Goal: Task Accomplishment & Management: Complete application form

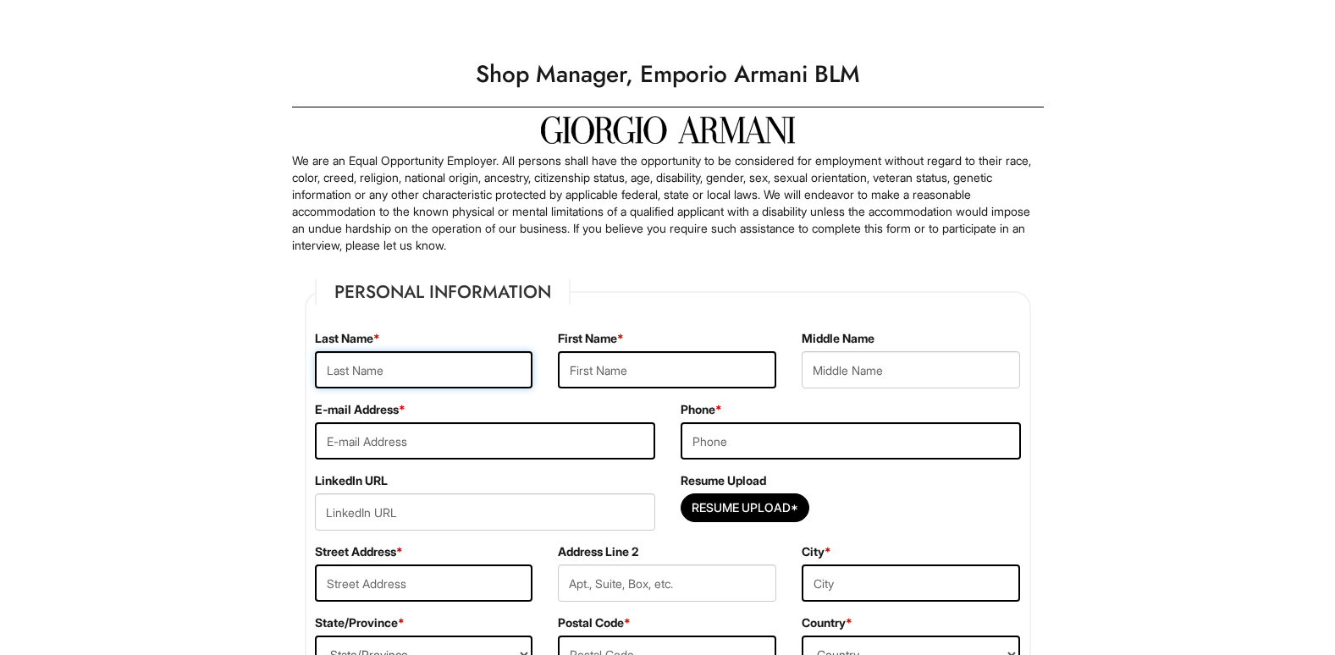
click at [372, 373] on input "text" at bounding box center [424, 369] width 218 height 37
type input "Tarlach"
type input "[PERSON_NAME]"
type input "[EMAIL_ADDRESS][DOMAIN_NAME]"
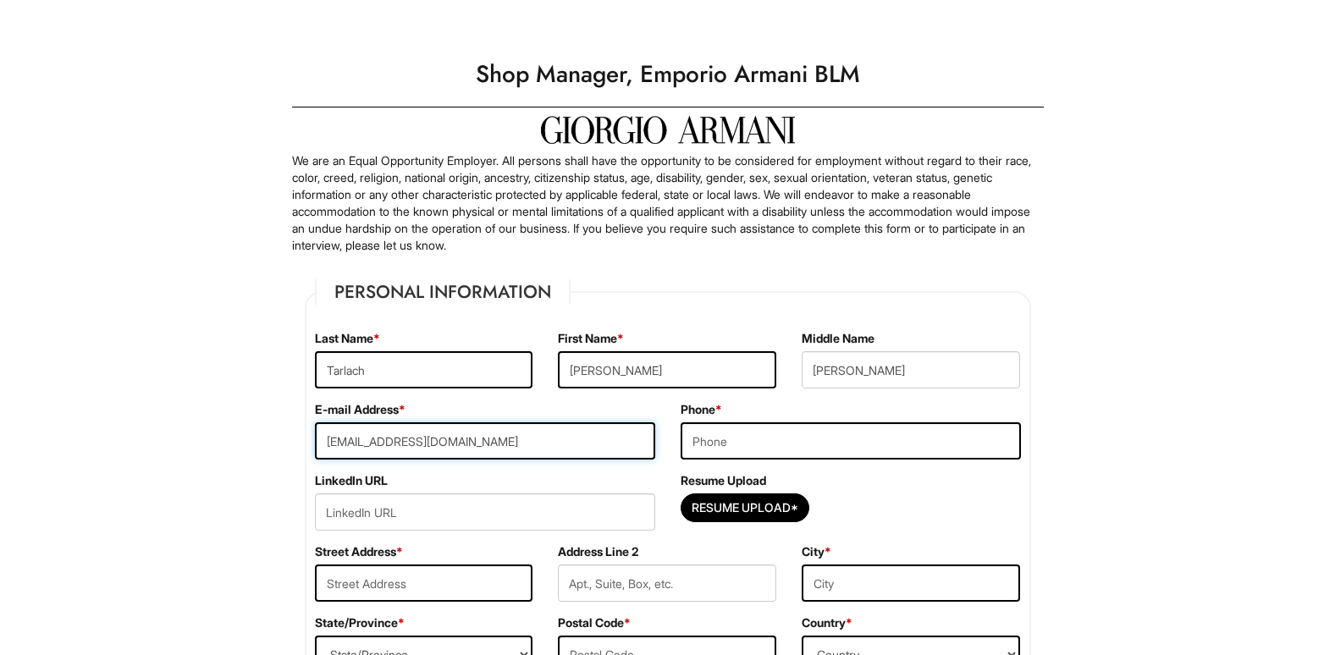
type input "8478265040"
type input "[STREET_ADDRESS]"
type input "[GEOGRAPHIC_DATA], [GEOGRAPHIC_DATA], [GEOGRAPHIC_DATA]"
select select "IL"
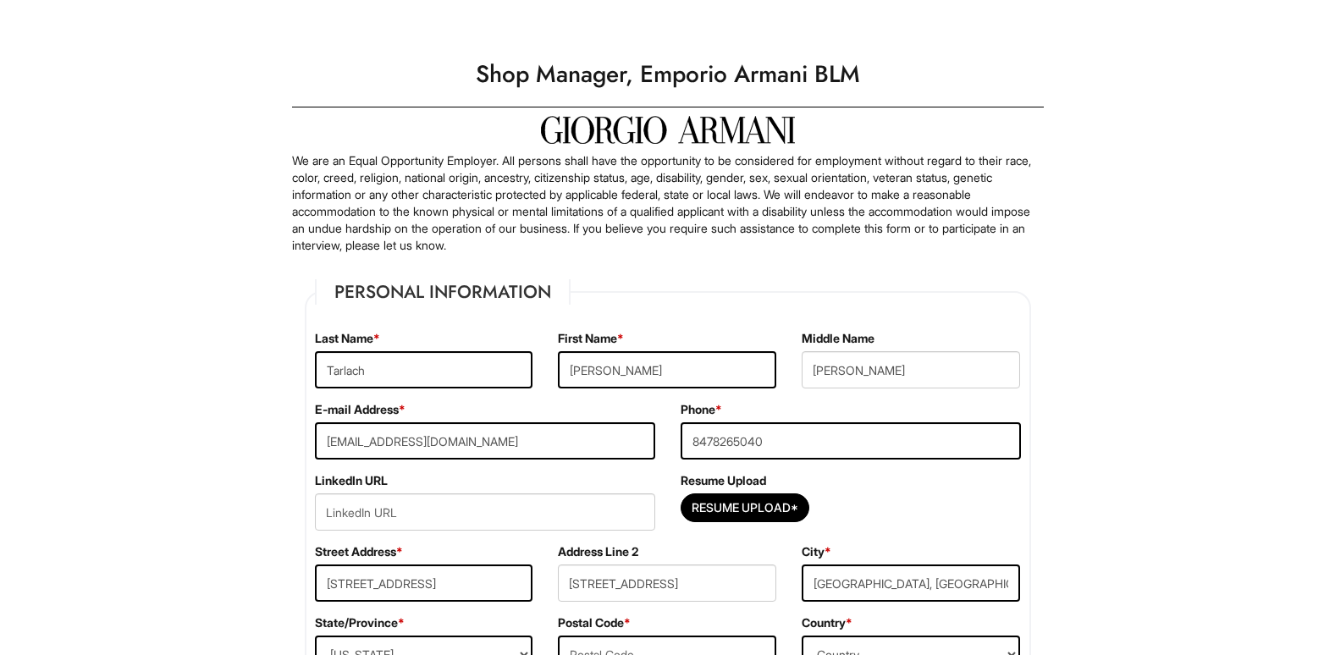
type input "60014"
select select "[GEOGRAPHIC_DATA]"
drag, startPoint x: 377, startPoint y: 436, endPoint x: 555, endPoint y: 381, distance: 186.8
click at [555, 381] on fieldset "Personal Information Last Name * [PERSON_NAME] First Name * [PERSON_NAME] Middl…" at bounding box center [668, 487] width 726 height 416
drag, startPoint x: 916, startPoint y: 373, endPoint x: 783, endPoint y: 372, distance: 132.9
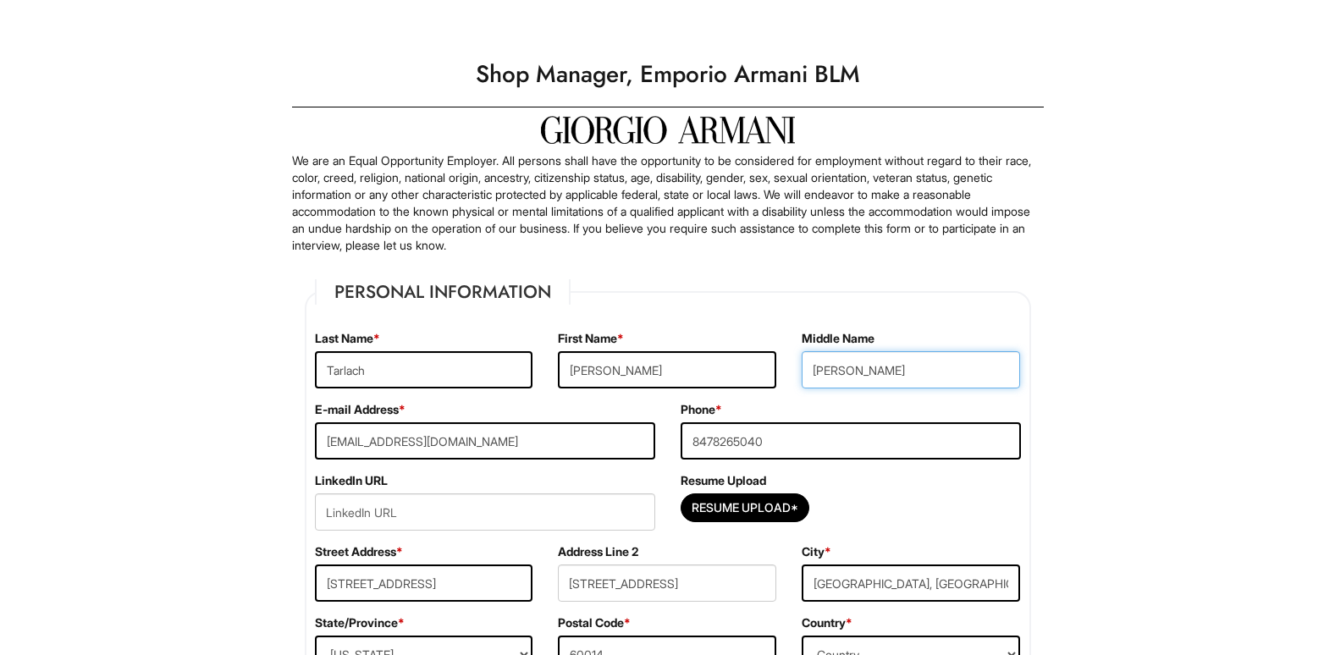
click at [783, 372] on div "Last Name * [PERSON_NAME] First Name * [PERSON_NAME] Name [PERSON_NAME]" at bounding box center [667, 365] width 731 height 71
click at [715, 509] on input "Resume Upload*" at bounding box center [744, 507] width 127 height 27
type input "C:\fakepath\[PERSON_NAME] resume [DATE].docx"
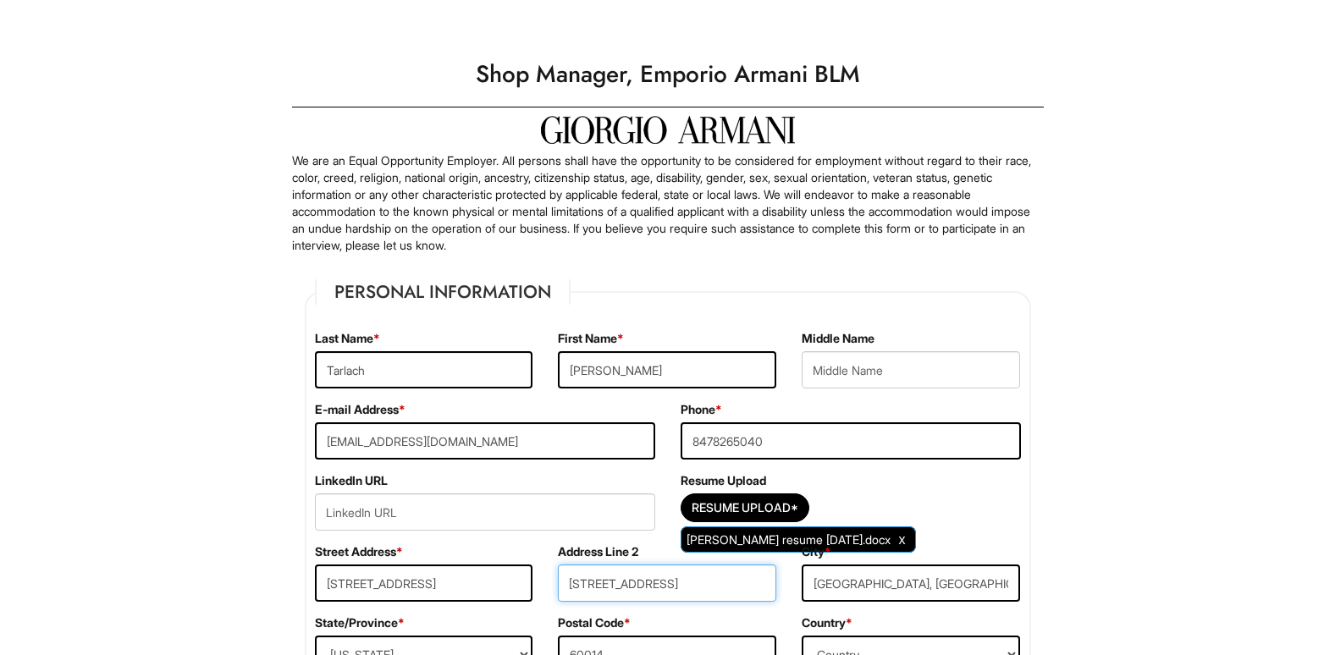
drag, startPoint x: 696, startPoint y: 593, endPoint x: 562, endPoint y: 599, distance: 133.8
click at [562, 599] on input "[STREET_ADDRESS]" at bounding box center [667, 582] width 218 height 37
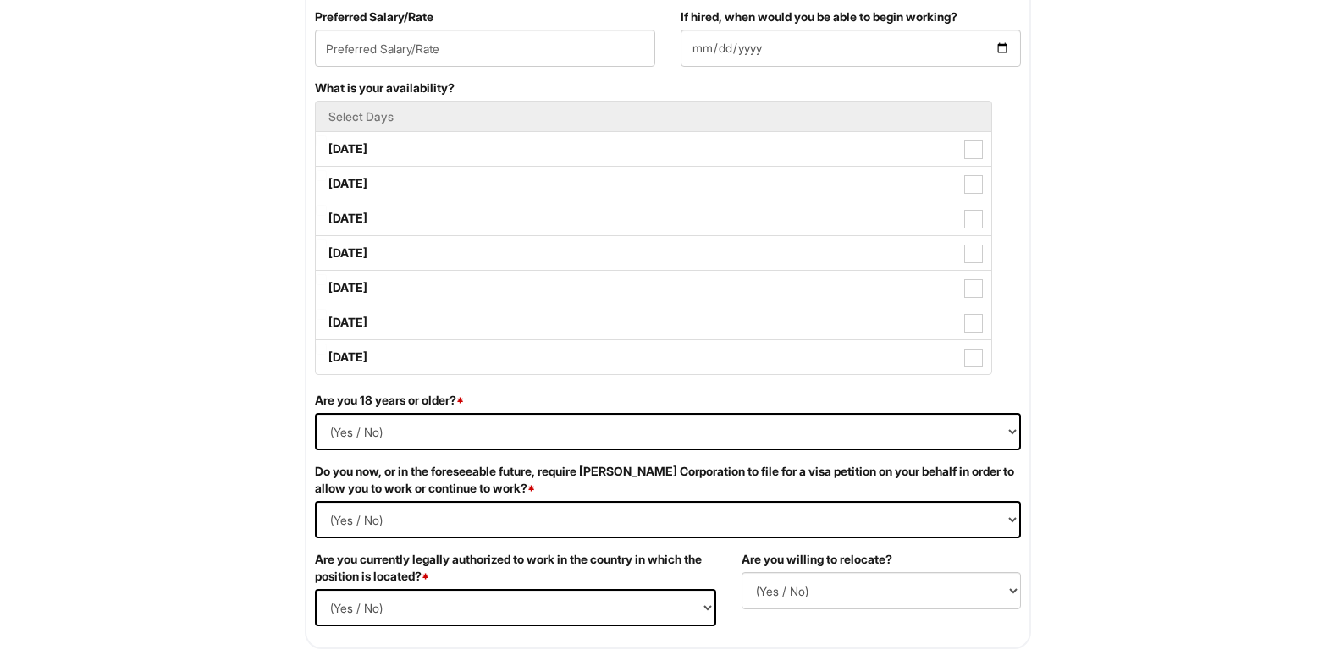
scroll to position [746, 0]
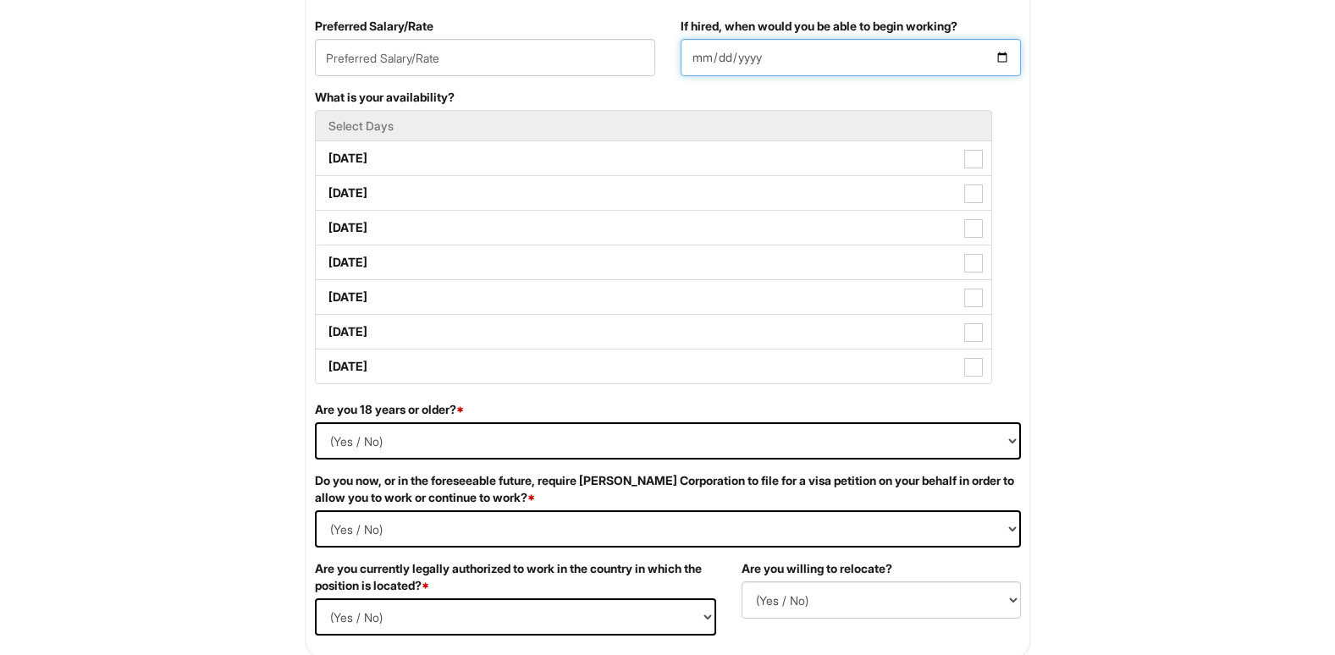
click at [894, 58] on input "If hired, when would you be able to begin working?" at bounding box center [850, 57] width 340 height 37
click at [994, 56] on input "If hired, when would you be able to begin working?" at bounding box center [850, 57] width 340 height 37
type input "[DATE]"
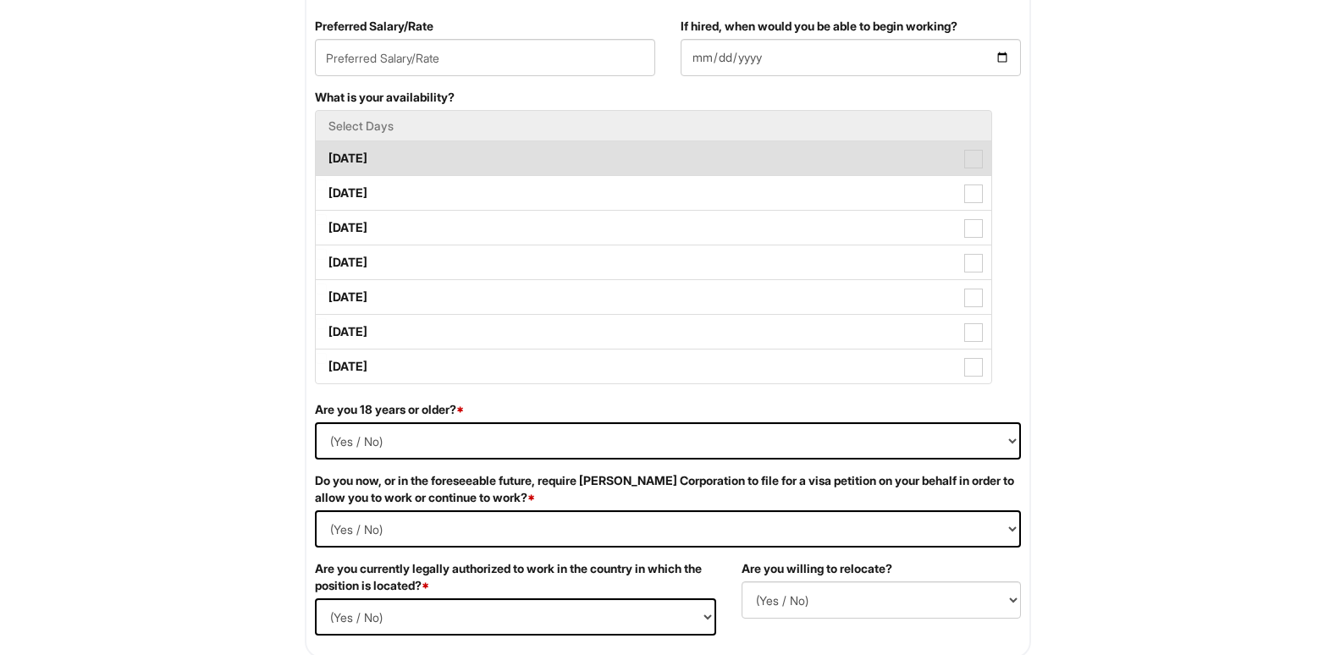
click at [375, 160] on label "[DATE]" at bounding box center [653, 158] width 675 height 34
click at [327, 156] on Available_Monday "[DATE]" at bounding box center [321, 150] width 11 height 11
checkbox Available_Monday "true"
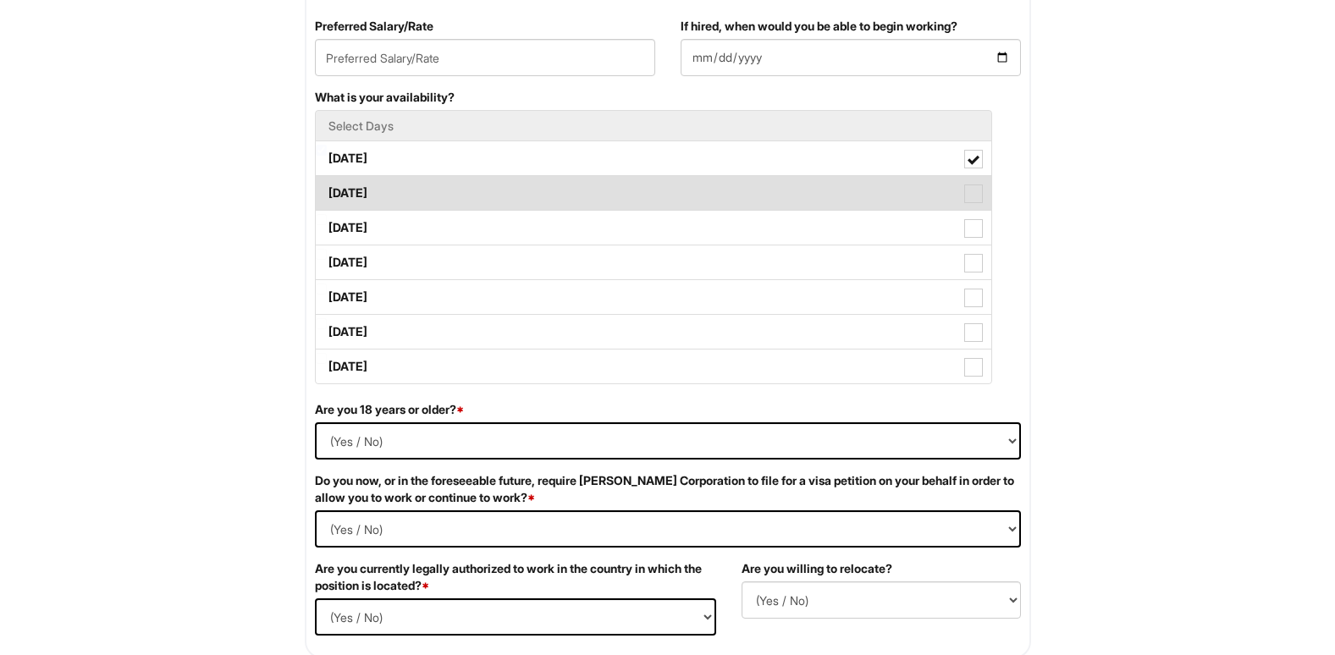
click at [372, 194] on label "[DATE]" at bounding box center [653, 193] width 675 height 34
click at [327, 190] on Available_Tuesday "[DATE]" at bounding box center [321, 184] width 11 height 11
checkbox Available_Tuesday "true"
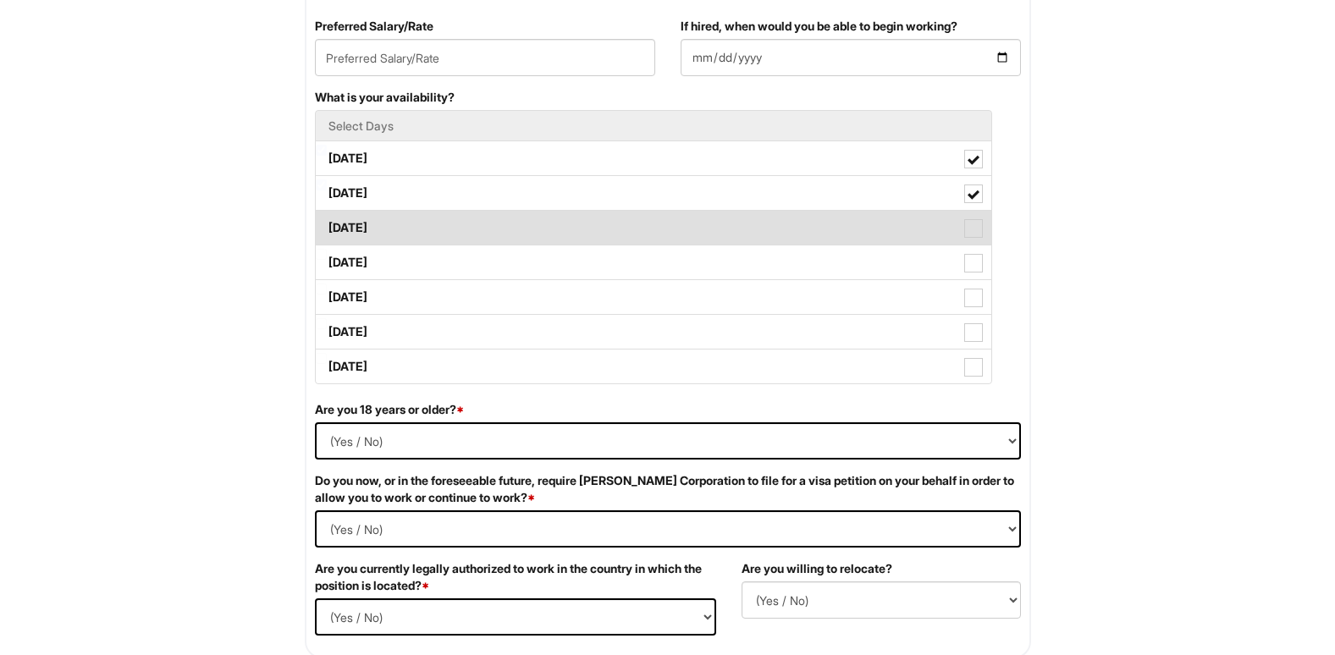
click at [369, 232] on label "[DATE]" at bounding box center [653, 228] width 675 height 34
click at [327, 225] on Available_Wednesday "[DATE]" at bounding box center [321, 219] width 11 height 11
checkbox Available_Wednesday "true"
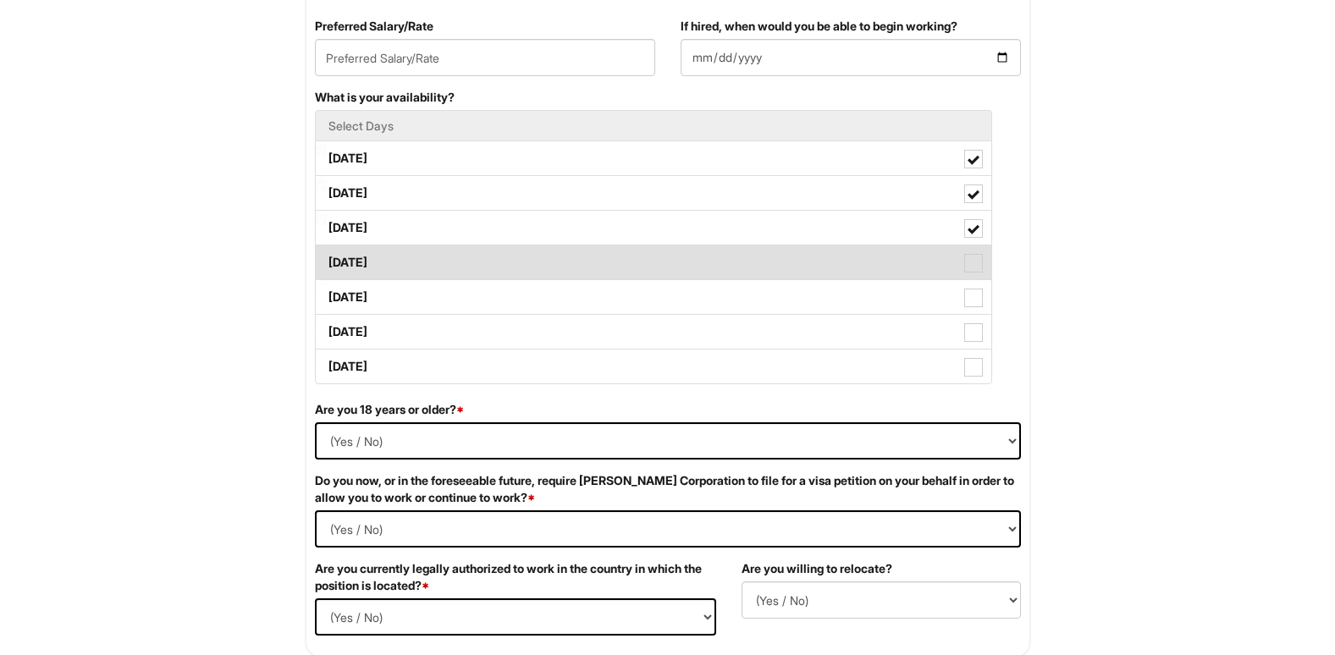
click at [367, 261] on label "[DATE]" at bounding box center [653, 262] width 675 height 34
click at [327, 260] on Available_Thursday "[DATE]" at bounding box center [321, 254] width 11 height 11
checkbox Available_Thursday "true"
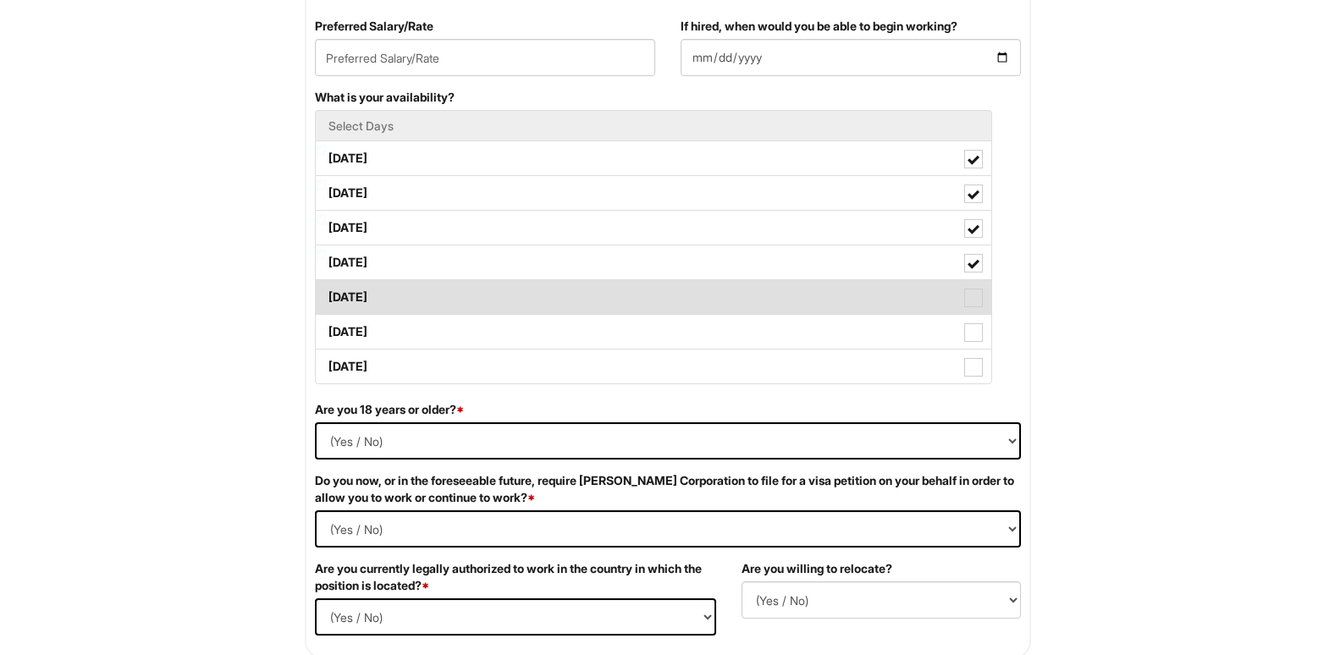
click at [364, 293] on label "[DATE]" at bounding box center [653, 297] width 675 height 34
click at [327, 293] on Available_Friday "[DATE]" at bounding box center [321, 288] width 11 height 11
checkbox Available_Friday "true"
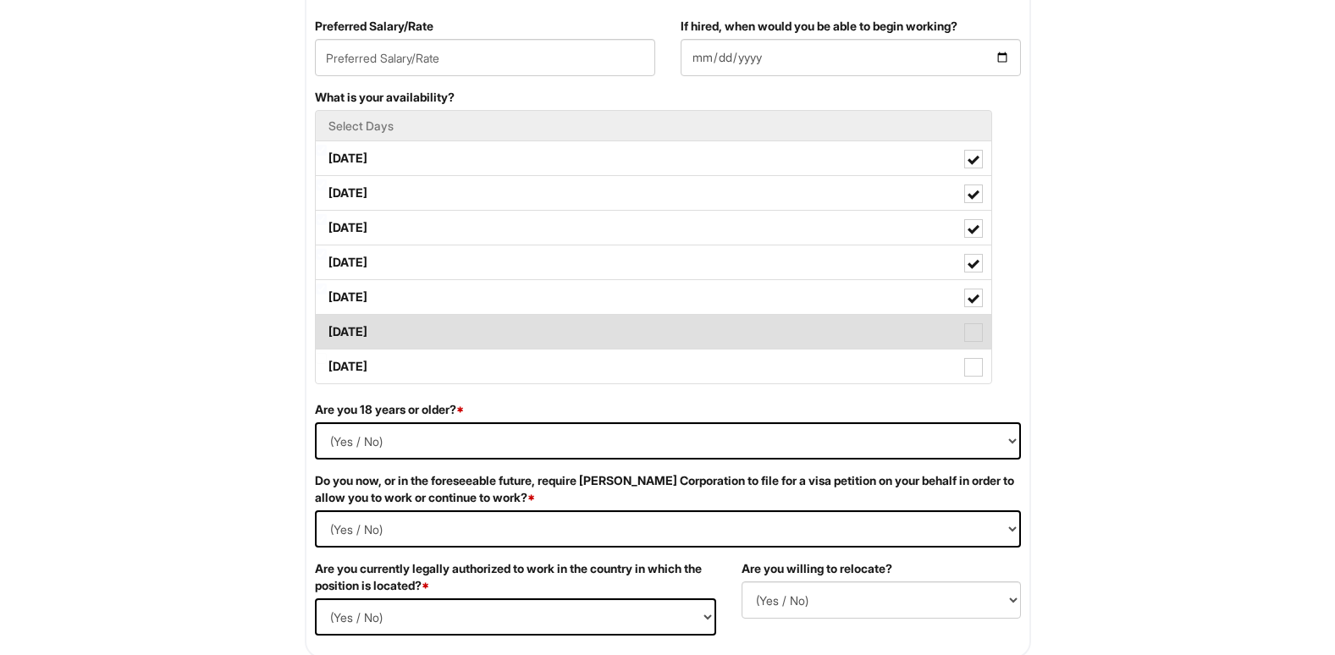
click at [361, 330] on label "[DATE]" at bounding box center [653, 332] width 675 height 34
click at [327, 329] on Available_Saturday "[DATE]" at bounding box center [321, 323] width 11 height 11
checkbox Available_Saturday "true"
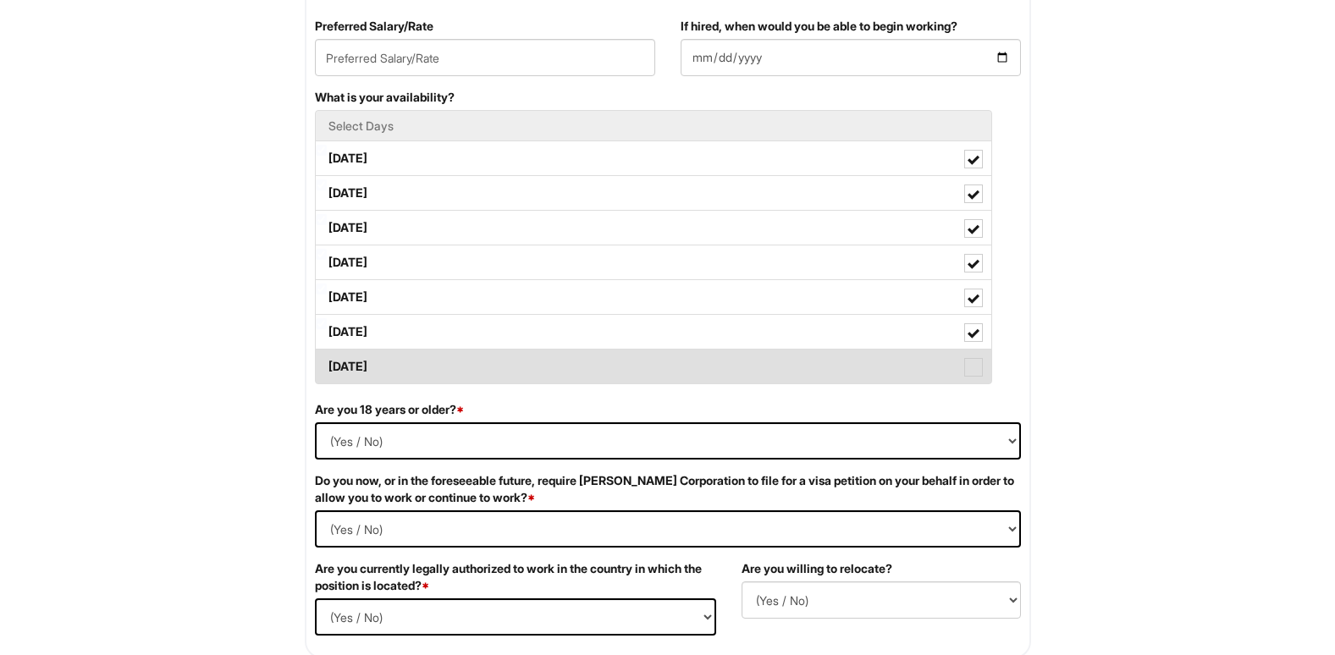
click at [357, 367] on label "[DATE]" at bounding box center [653, 367] width 675 height 34
click at [327, 364] on Available_Sunday "[DATE]" at bounding box center [321, 358] width 11 height 11
checkbox Available_Sunday "true"
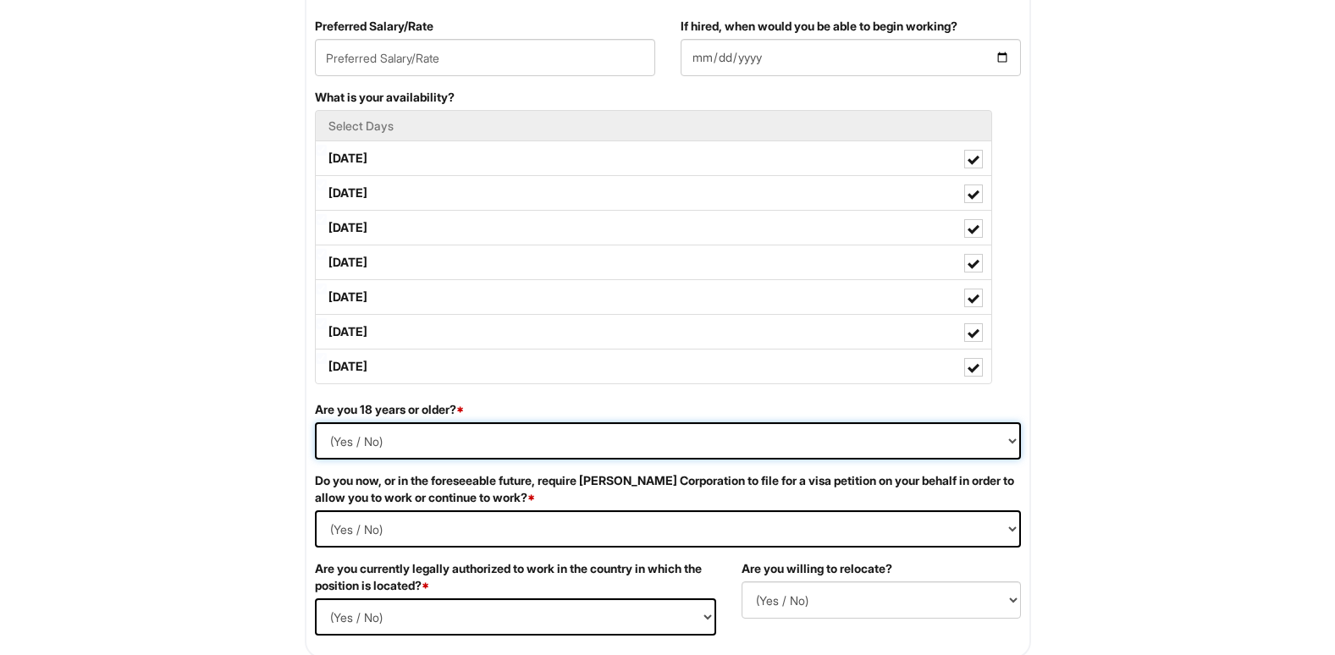
click at [357, 440] on select "(Yes / No) Yes No" at bounding box center [668, 440] width 706 height 37
select select "Yes"
click at [315, 422] on select "(Yes / No) Yes No" at bounding box center [668, 440] width 706 height 37
click at [348, 537] on Required "(Yes / No) Yes No" at bounding box center [668, 528] width 706 height 37
select Required "No"
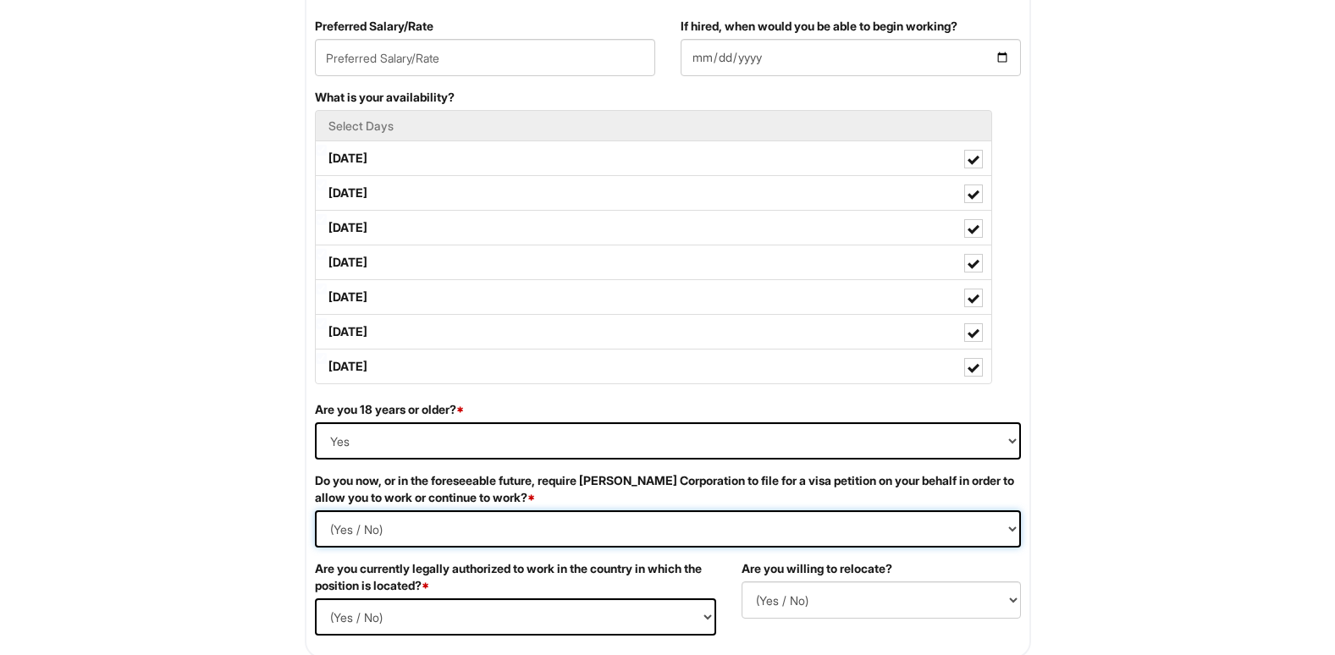
click at [315, 510] on Required "(Yes / No) Yes No" at bounding box center [668, 528] width 706 height 37
click at [394, 619] on select "(Yes / No) Yes No" at bounding box center [515, 616] width 401 height 37
select select "Yes"
click at [315, 598] on select "(Yes / No) Yes No" at bounding box center [515, 616] width 401 height 37
click at [779, 597] on select "(Yes / No) No Yes" at bounding box center [880, 599] width 279 height 37
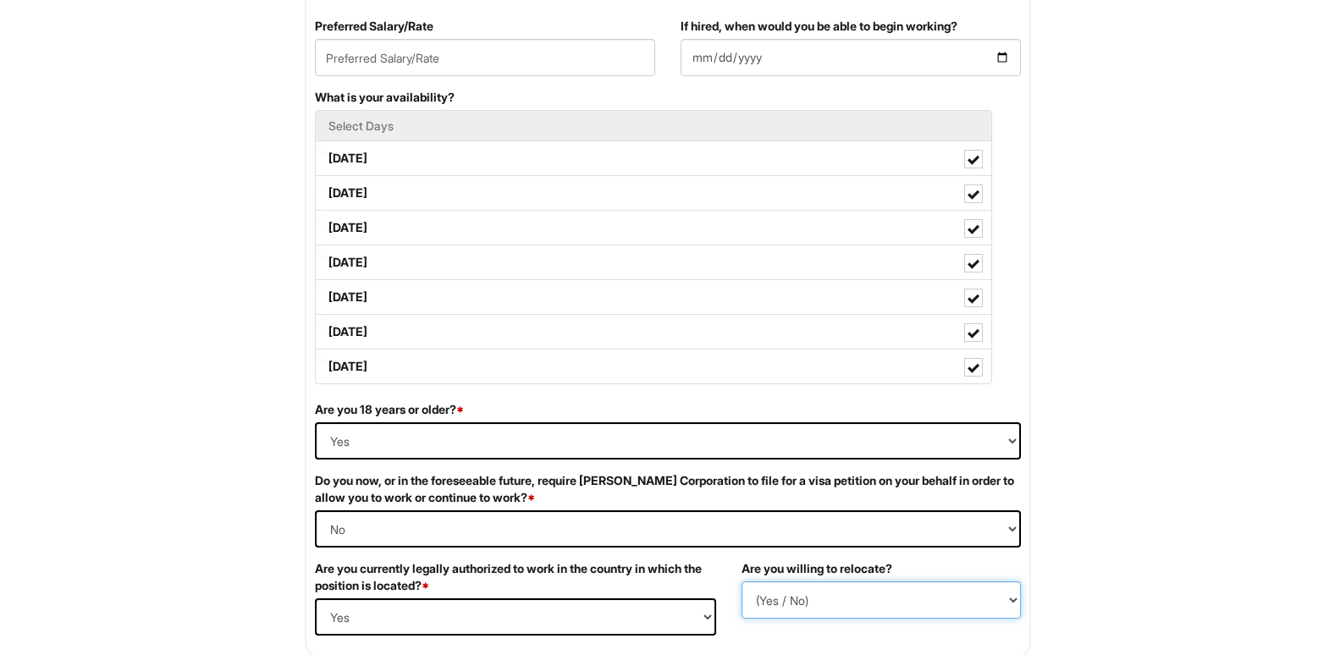
select select "Y"
click at [741, 581] on select "(Yes / No) No Yes" at bounding box center [880, 599] width 279 height 37
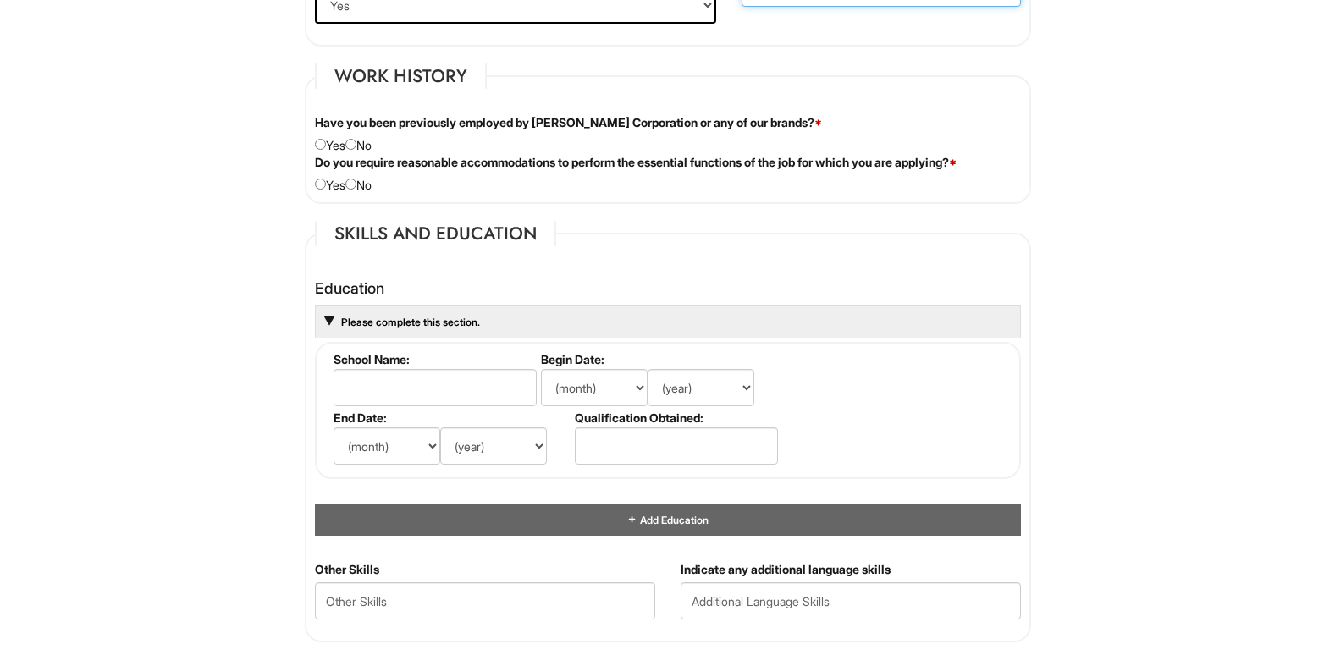
scroll to position [1362, 0]
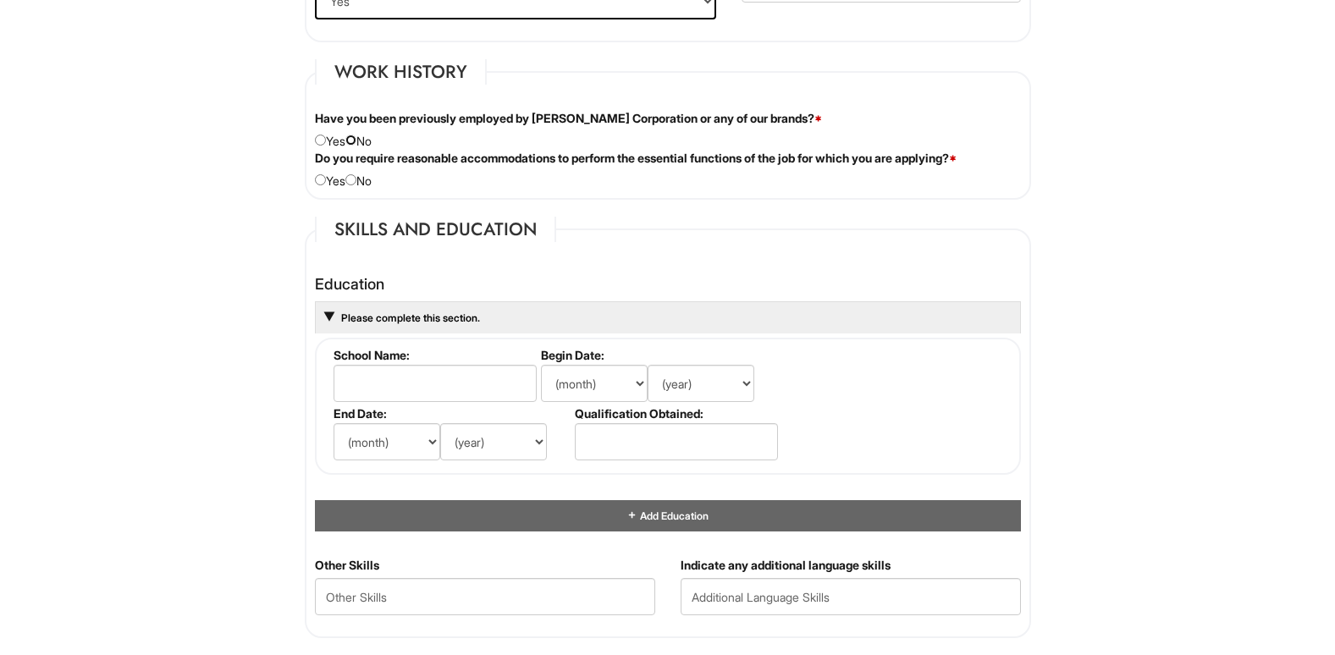
click at [356, 140] on input "radio" at bounding box center [350, 140] width 11 height 11
radio input "true"
click at [356, 179] on input "radio" at bounding box center [350, 179] width 11 height 11
radio input "true"
click at [397, 385] on input "text" at bounding box center [434, 383] width 203 height 37
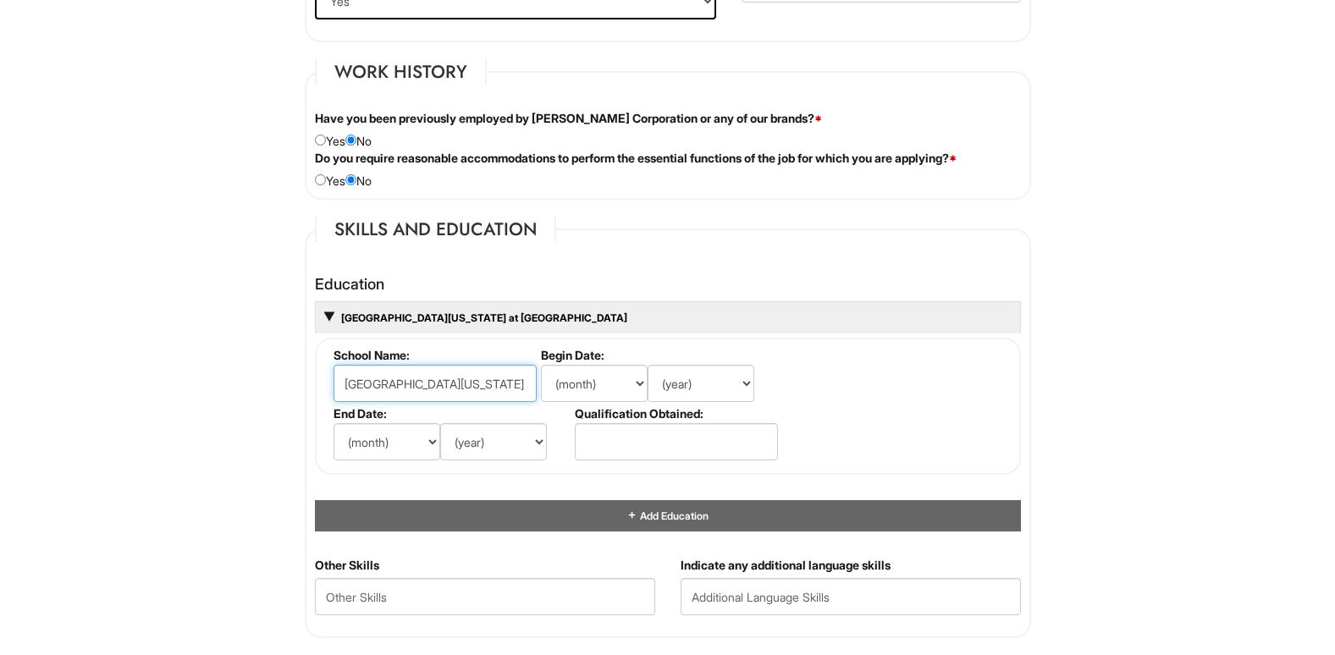
type input "[GEOGRAPHIC_DATA][US_STATE] at [GEOGRAPHIC_DATA]"
click at [591, 445] on input "text" at bounding box center [676, 441] width 203 height 37
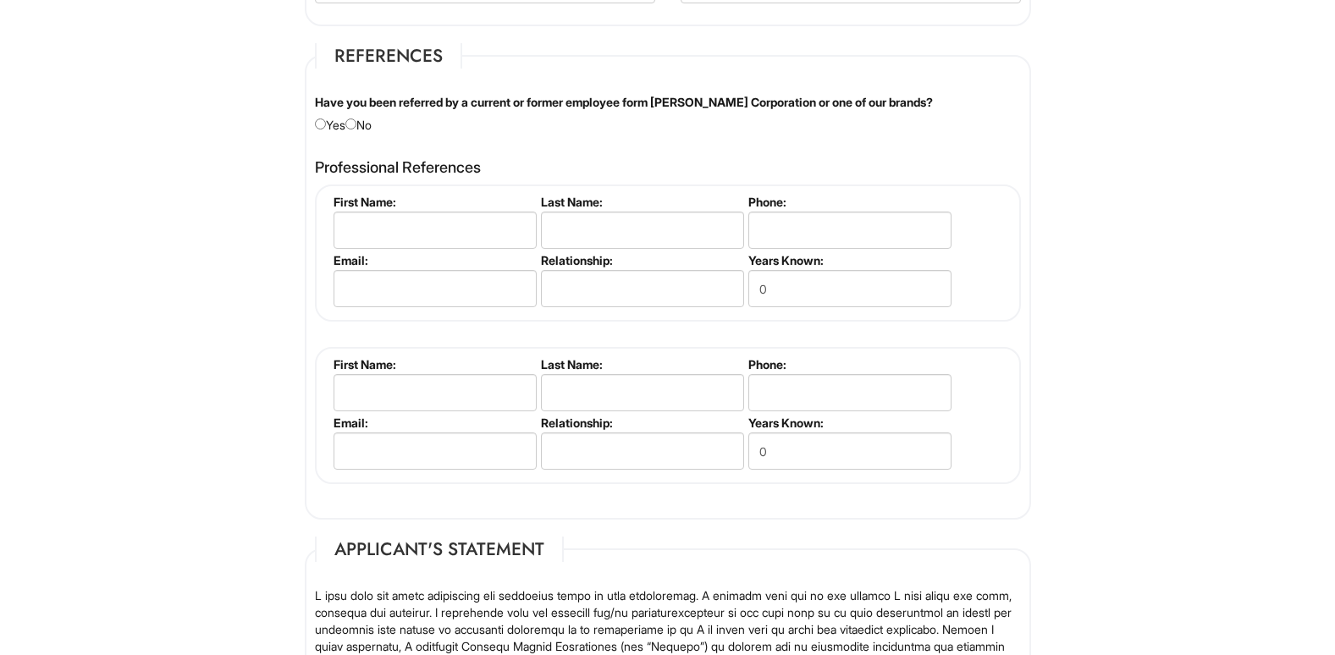
scroll to position [1983, 0]
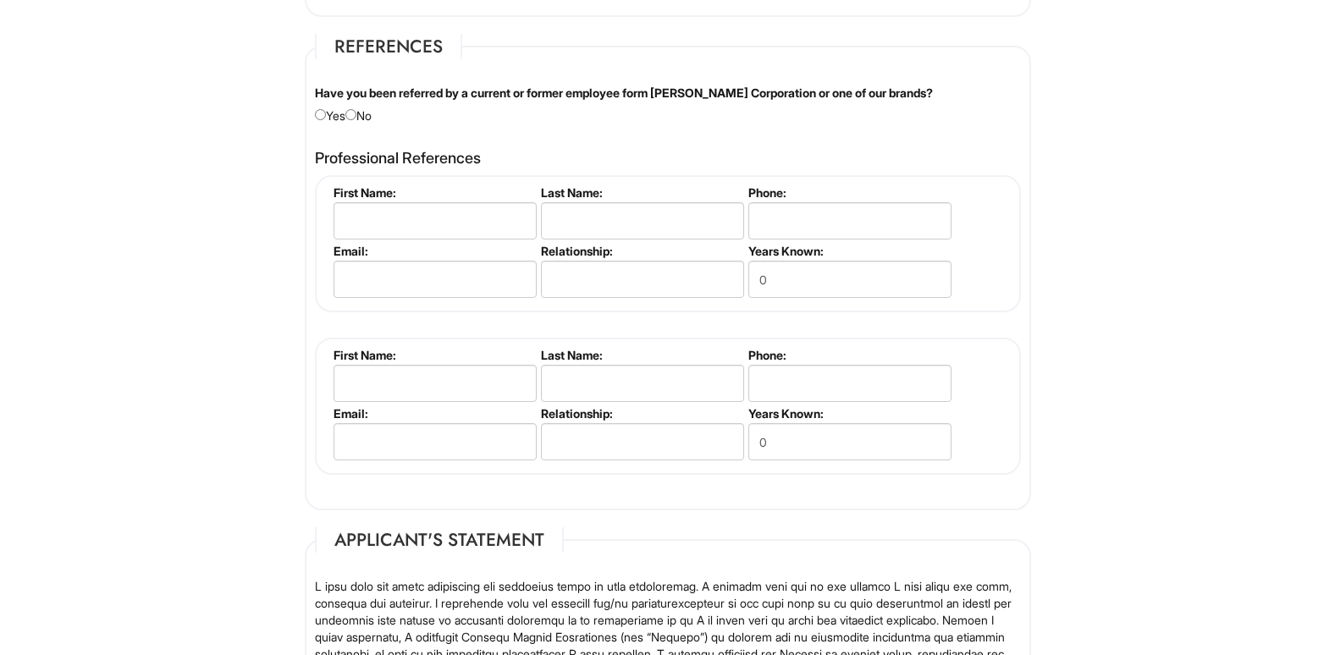
type input "Bachelors, Business Admin and Marketing"
click at [356, 116] on input "radio" at bounding box center [350, 114] width 11 height 11
radio input "true"
drag, startPoint x: 387, startPoint y: 217, endPoint x: 366, endPoint y: 223, distance: 21.2
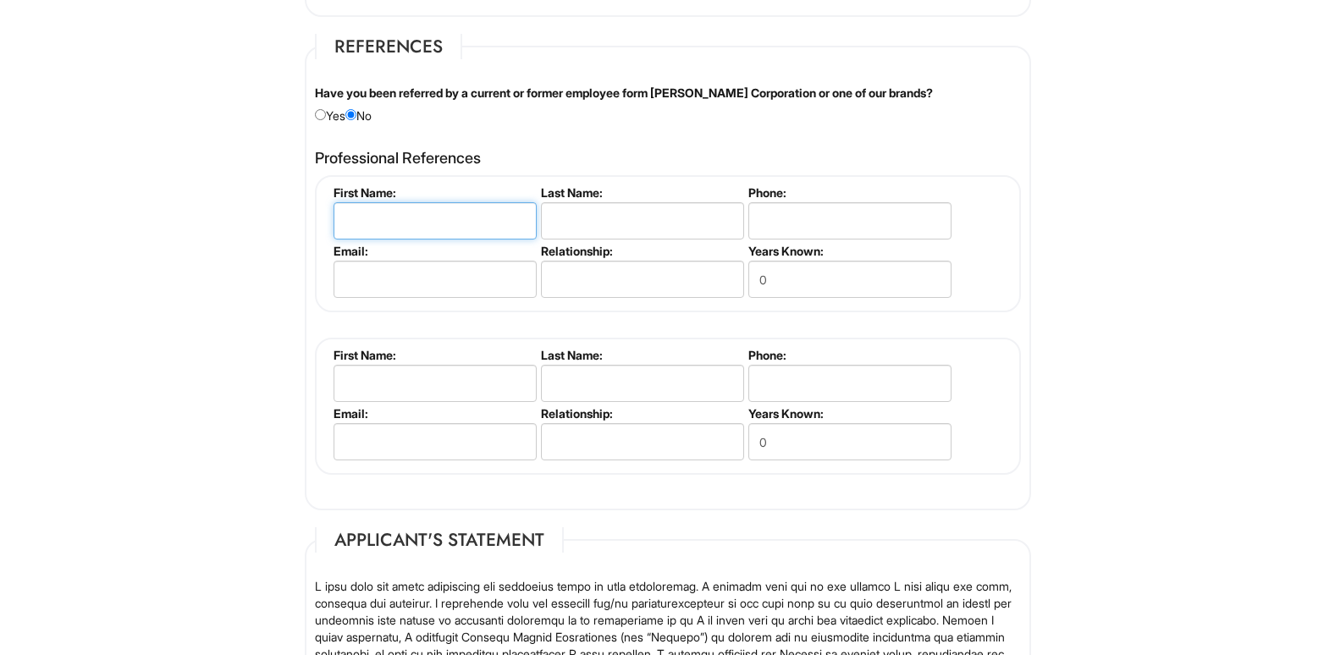
click at [366, 223] on input "text" at bounding box center [434, 220] width 203 height 37
type input "Arn"
type input "[PERSON_NAME]"
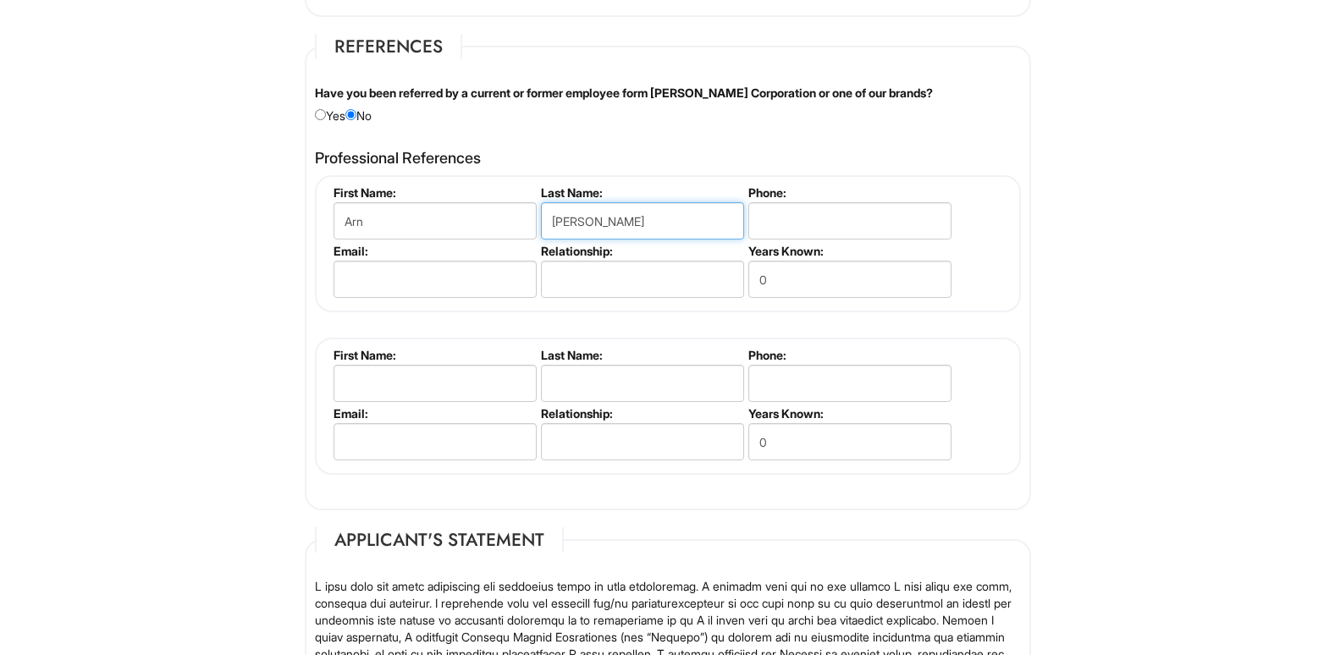
type input "8475256544"
type input "[EMAIL_ADDRESS][DOMAIN_NAME]"
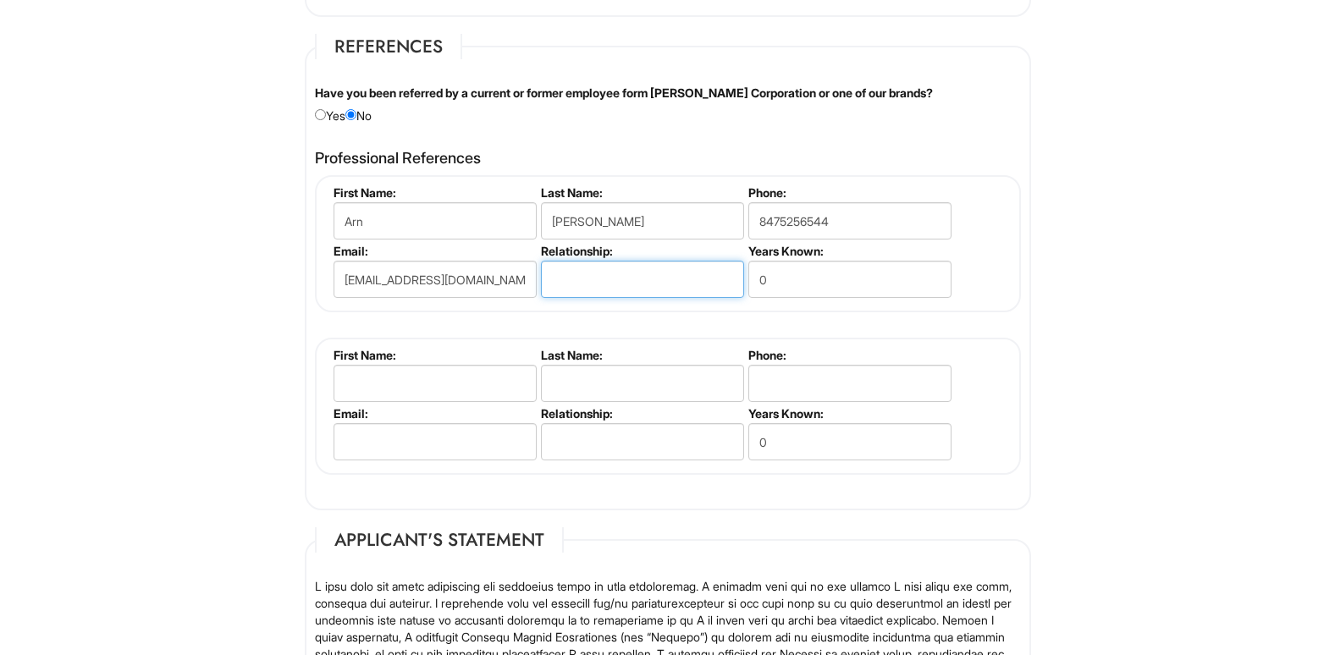
click at [558, 278] on input "text" at bounding box center [642, 279] width 203 height 37
type input "Professional"
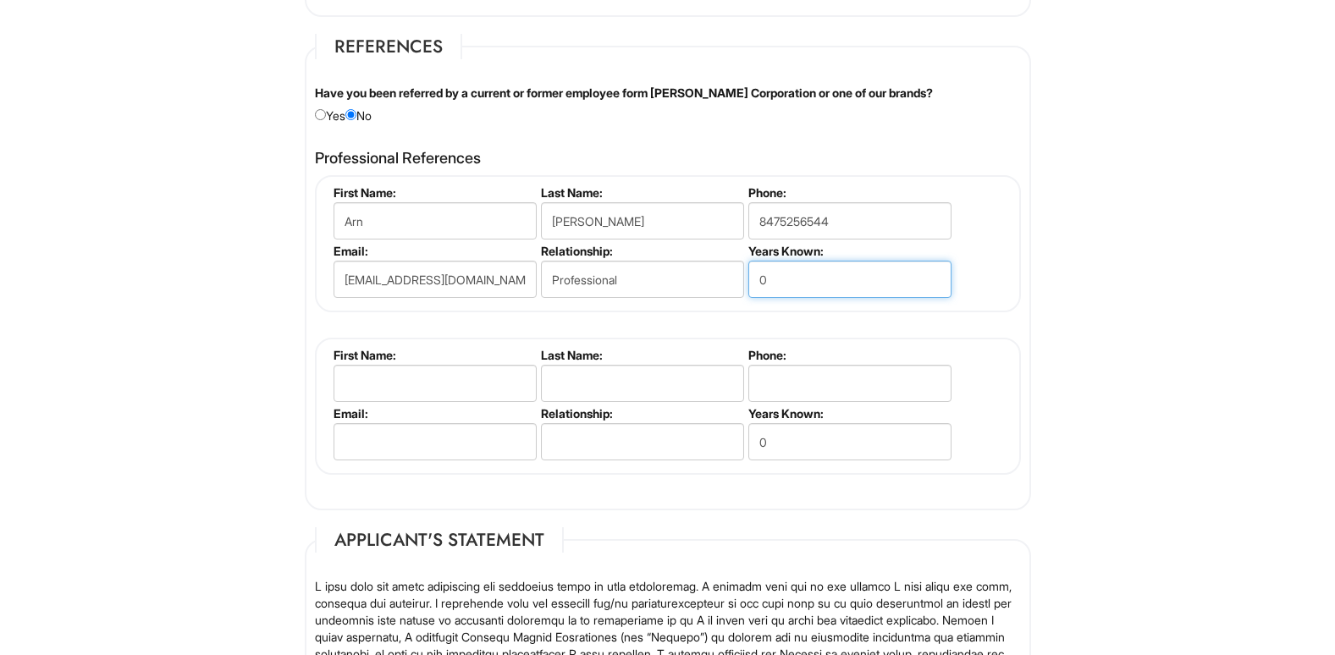
drag, startPoint x: 790, startPoint y: 271, endPoint x: 747, endPoint y: 273, distance: 43.2
click at [748, 273] on input "0" at bounding box center [849, 279] width 203 height 37
type input "6"
click at [383, 391] on input "text" at bounding box center [434, 383] width 203 height 37
type input "Marietta"
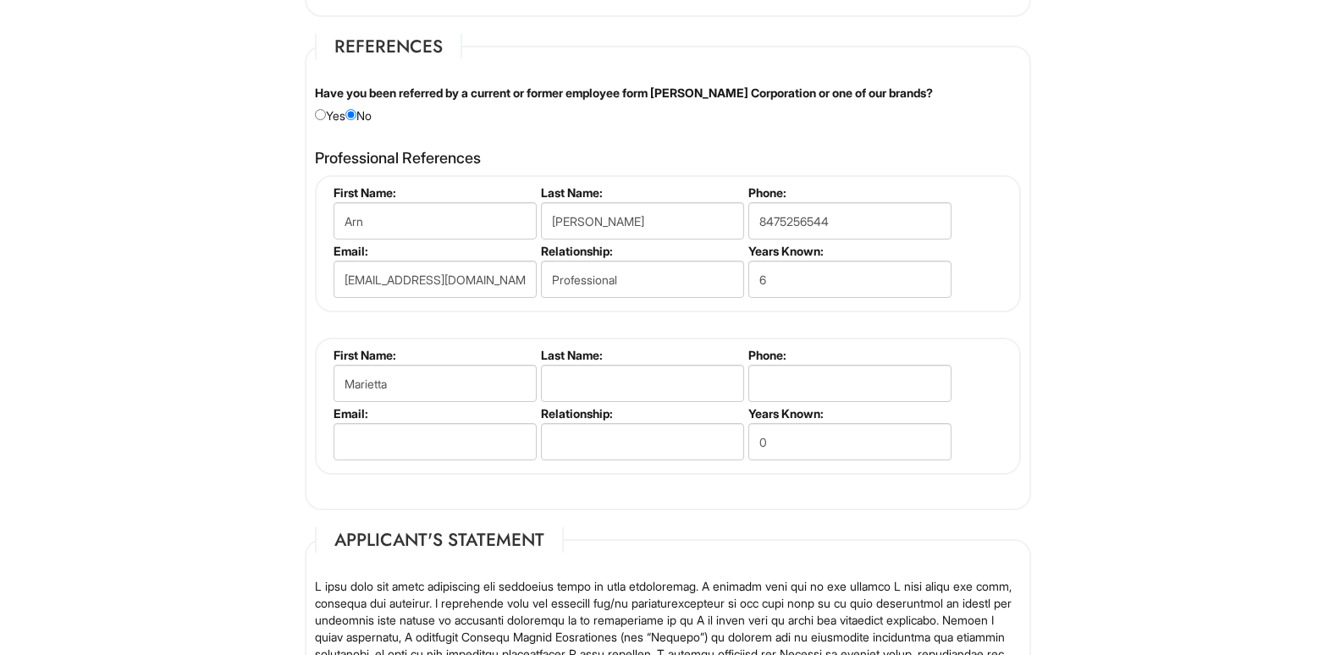
type input "[PERSON_NAME]"
type input "8478677816"
click at [393, 441] on input "email" at bounding box center [434, 441] width 203 height 37
drag, startPoint x: 571, startPoint y: 438, endPoint x: 396, endPoint y: 435, distance: 175.2
click at [396, 435] on input "mcesar" at bounding box center [434, 441] width 203 height 37
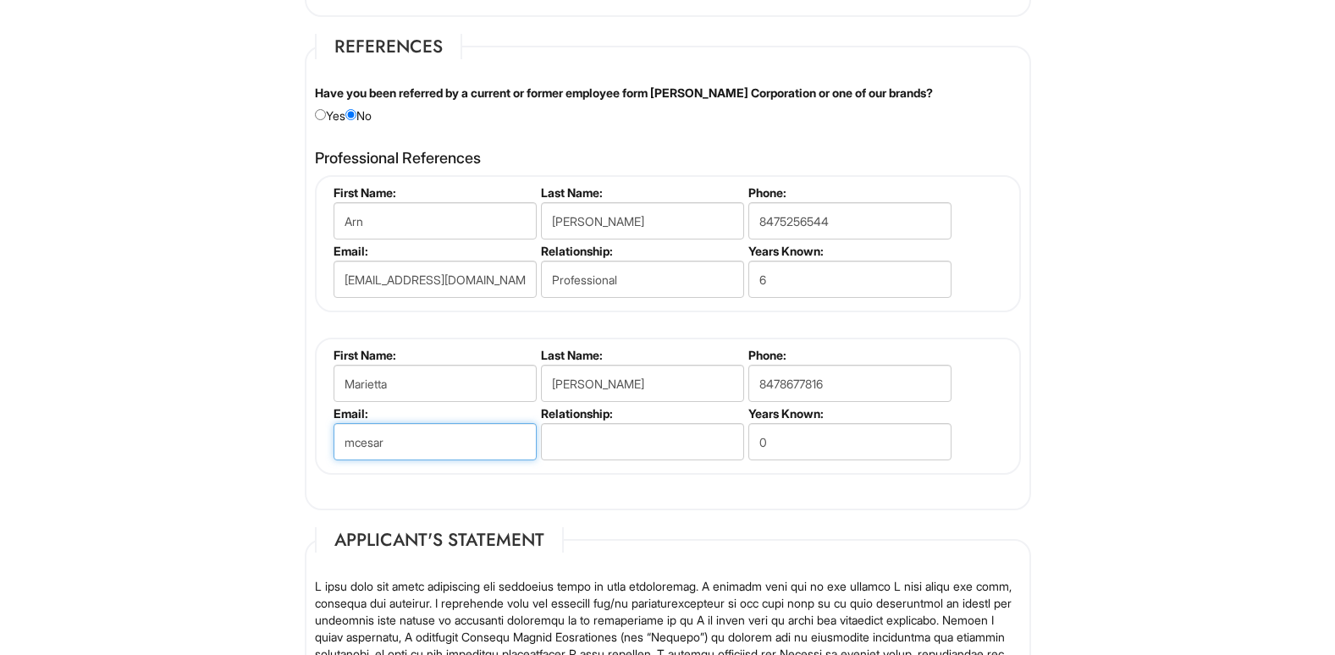
type input "[EMAIL_ADDRESS][DOMAIN_NAME]"
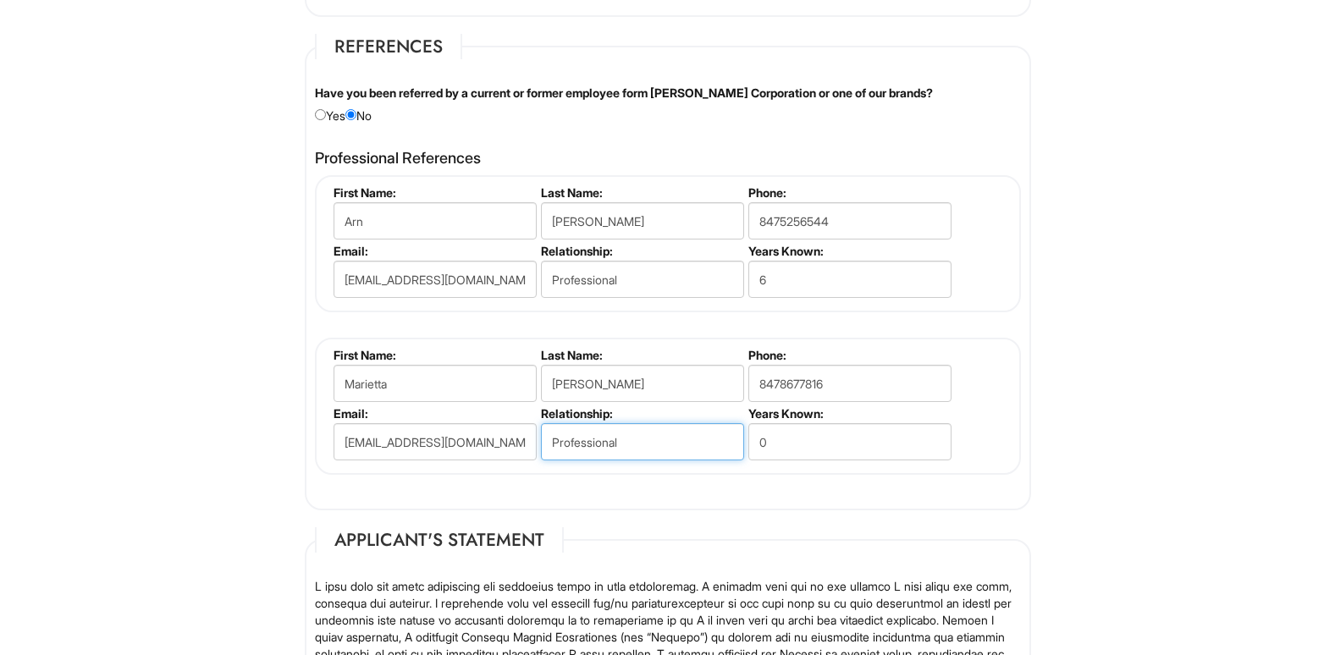
type input "Professional"
drag, startPoint x: 778, startPoint y: 451, endPoint x: 752, endPoint y: 448, distance: 25.6
click at [752, 448] on input "0" at bounding box center [849, 441] width 203 height 37
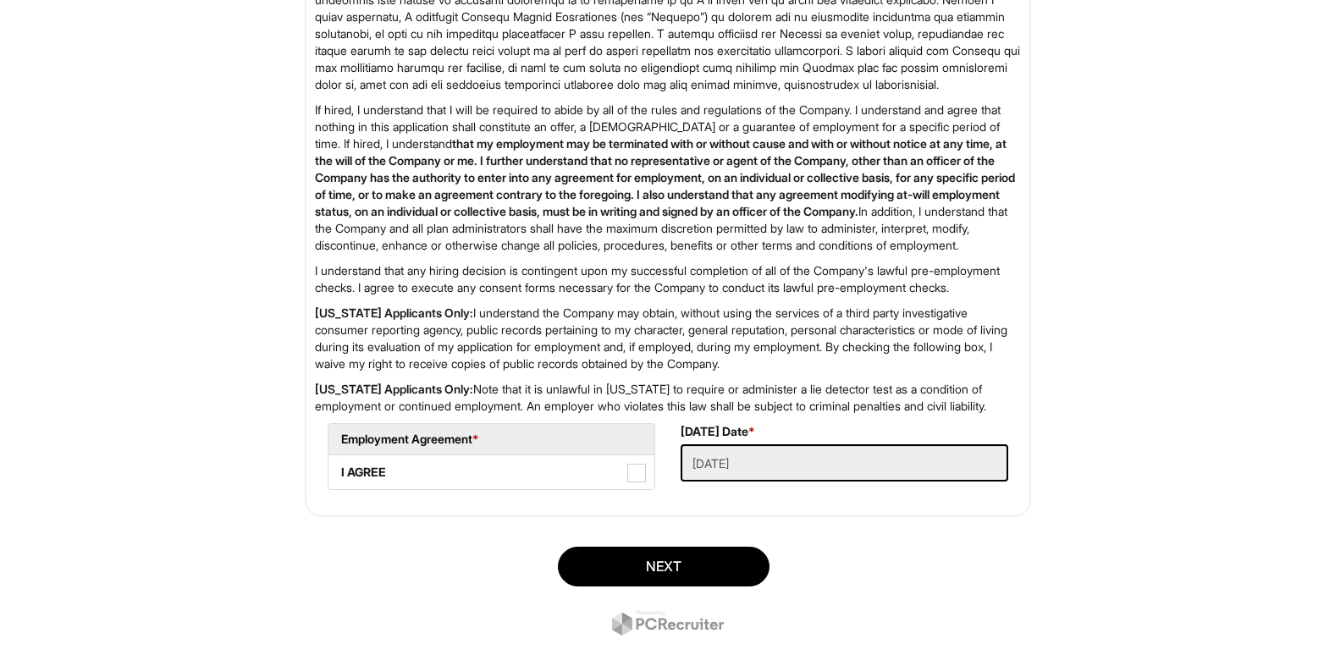
scroll to position [2719, 0]
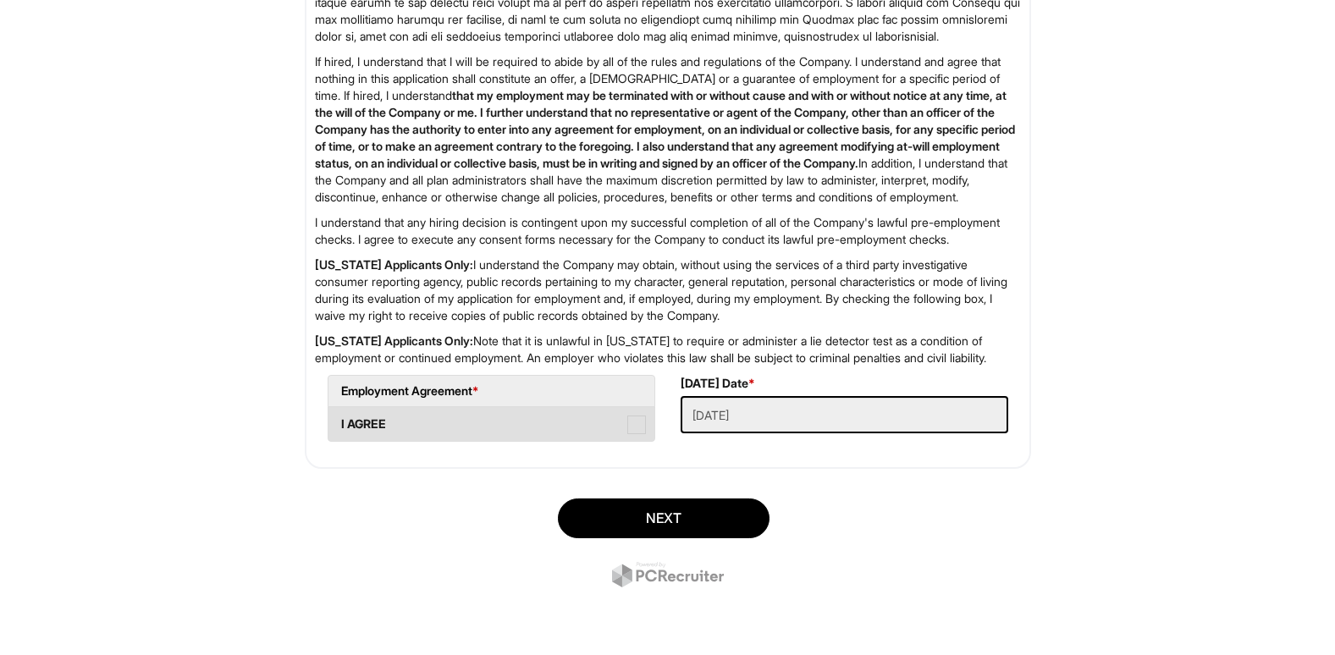
type input "9"
click at [636, 430] on span at bounding box center [636, 425] width 19 height 19
click at [339, 421] on AGREE "I AGREE" at bounding box center [333, 415] width 11 height 11
checkbox AGREE "true"
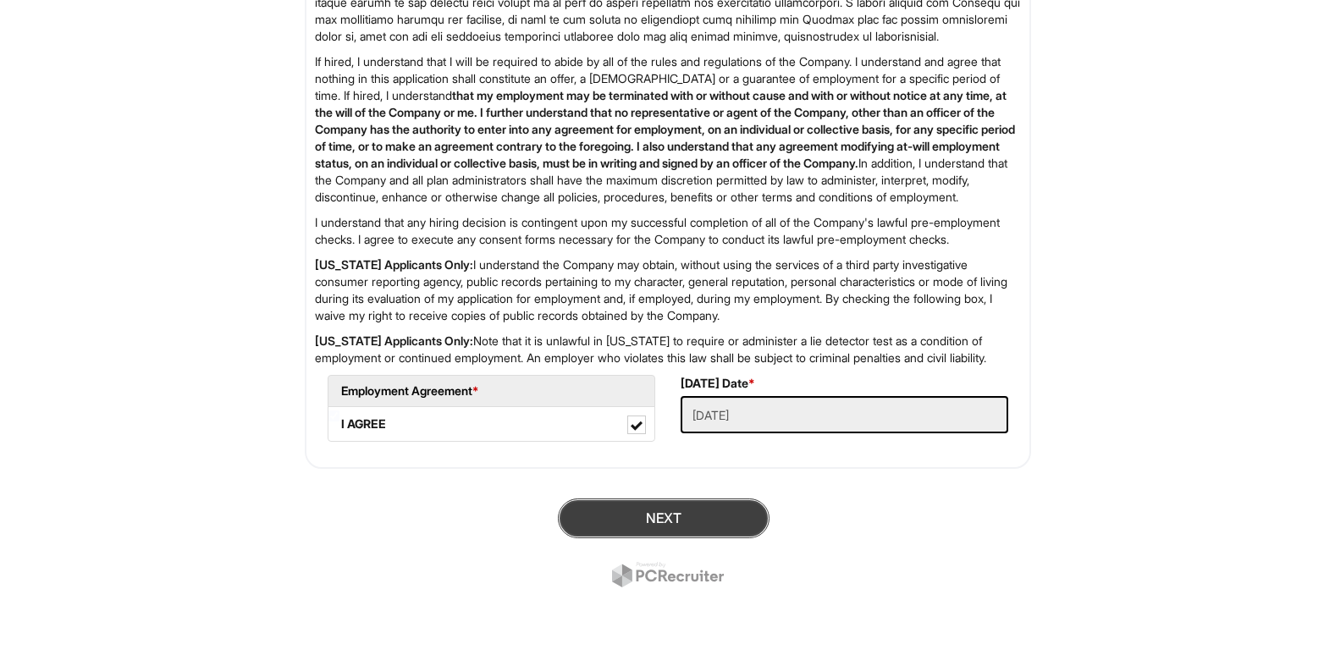
drag, startPoint x: 642, startPoint y: 533, endPoint x: 619, endPoint y: 525, distance: 24.4
click at [619, 525] on button "Next" at bounding box center [664, 518] width 212 height 40
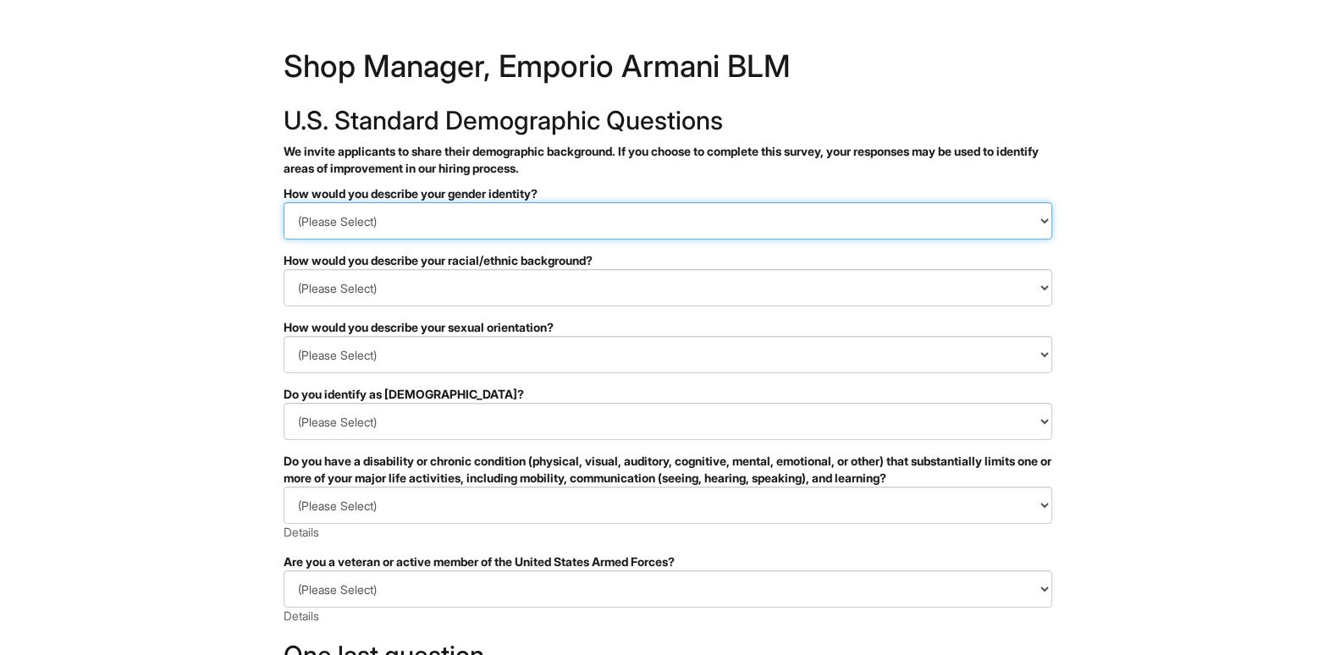
click at [394, 217] on select "(Please Select) Man Woman Non-binary I prefer to self-describe I don't wish to …" at bounding box center [667, 220] width 768 height 37
select select "Man"
click at [283, 202] on select "(Please Select) Man Woman Non-binary I prefer to self-describe I don't wish to …" at bounding box center [667, 220] width 768 height 37
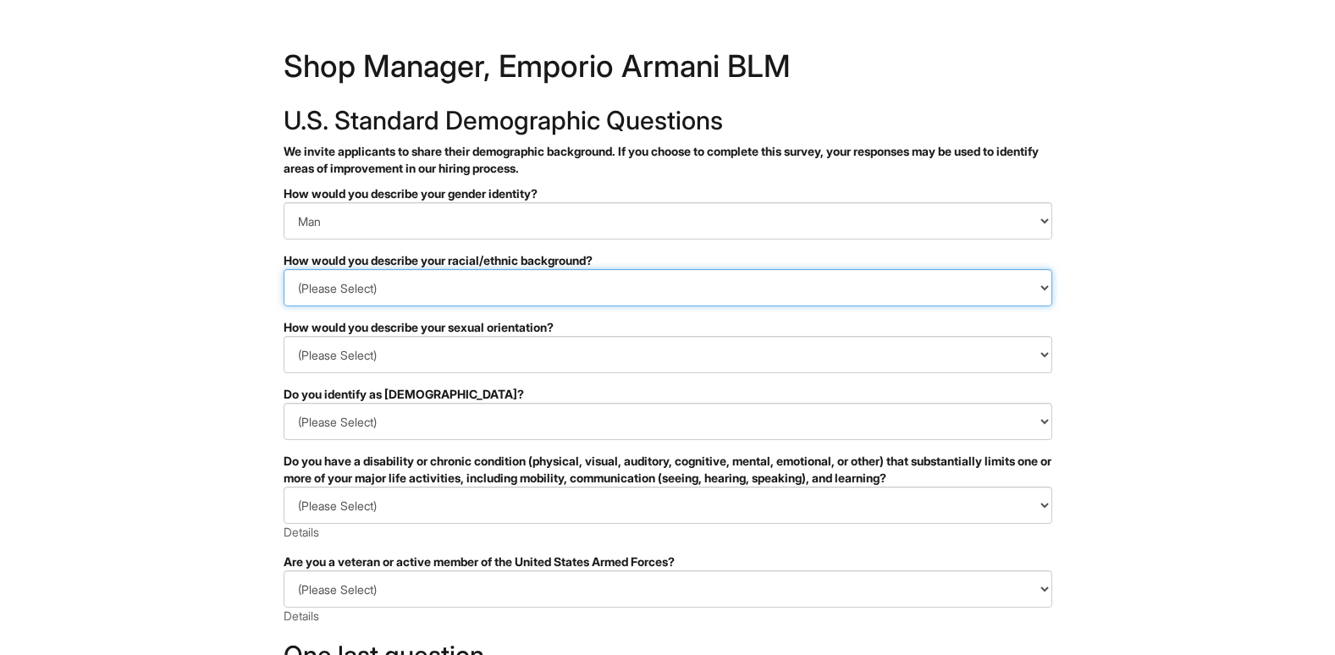
click at [382, 289] on select "(Please Select) Black or of African descent East Asian Hispanic, Latinx or of S…" at bounding box center [667, 287] width 768 height 37
select select "White or European"
click at [283, 269] on select "(Please Select) Black or of African descent East Asian Hispanic, Latinx or of S…" at bounding box center [667, 287] width 768 height 37
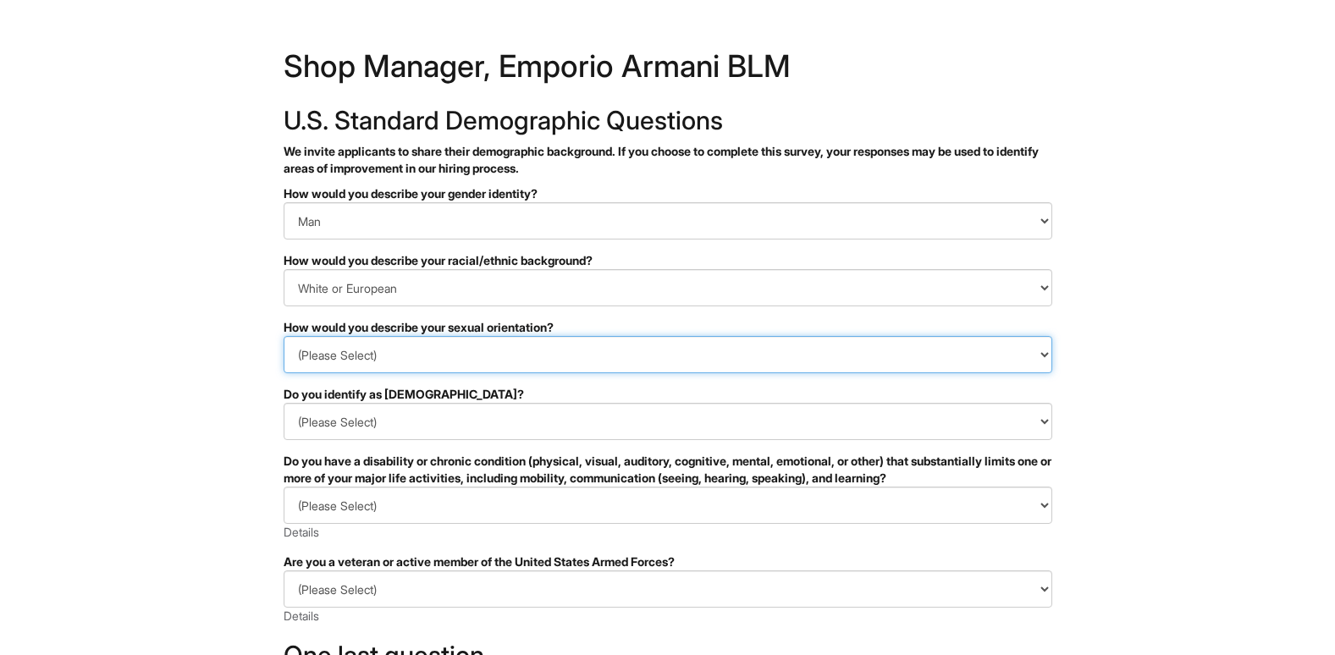
click at [405, 346] on select "(Please Select) Asexual Bisexual and/or pansexual Gay Heterosexual Lesbian Quee…" at bounding box center [667, 354] width 768 height 37
select select "Heterosexual"
click at [283, 336] on select "(Please Select) Asexual Bisexual and/or pansexual Gay Heterosexual Lesbian Quee…" at bounding box center [667, 354] width 768 height 37
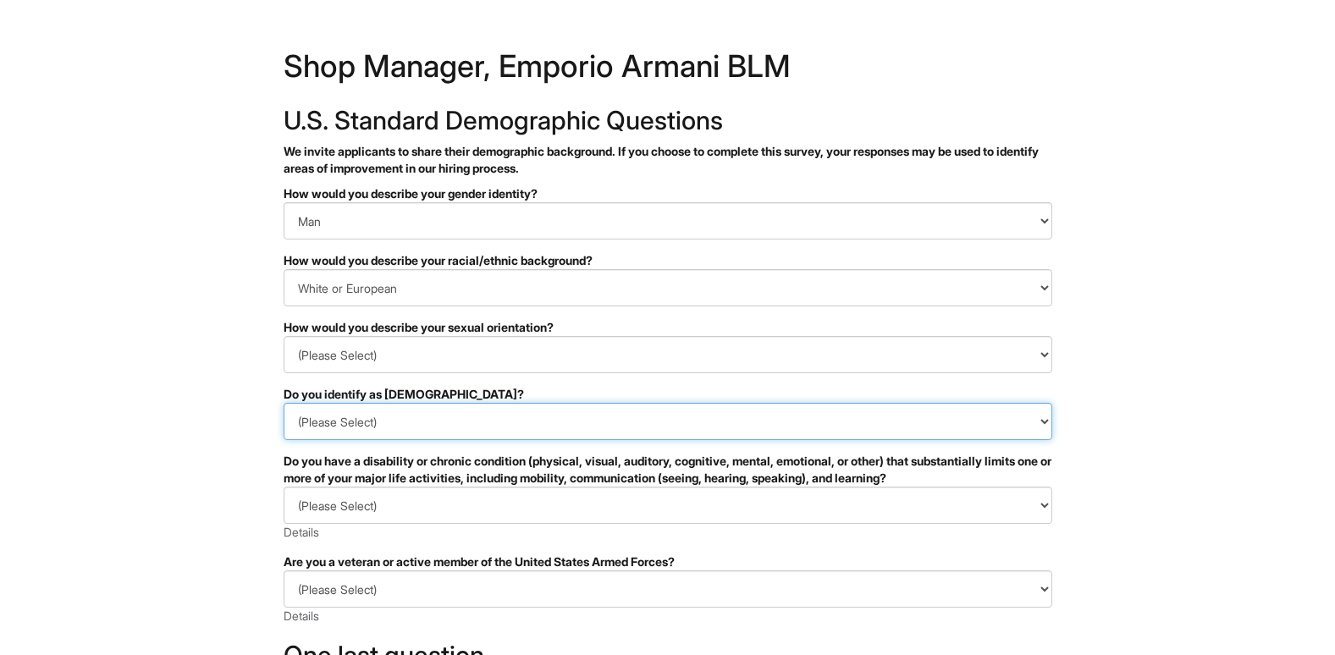
click at [397, 404] on select "(Please Select) Yes No I prefer to self-describe I don't wish to answer" at bounding box center [667, 421] width 768 height 37
click at [283, 403] on select "(Please Select) Yes No I prefer to self-describe I don't wish to answer" at bounding box center [667, 421] width 768 height 37
click at [394, 427] on select "(Please Select) Yes No I prefer to self-describe I don't wish to answer" at bounding box center [667, 421] width 768 height 37
select select "No"
click at [283, 403] on select "(Please Select) Yes No I prefer to self-describe I don't wish to answer" at bounding box center [667, 421] width 768 height 37
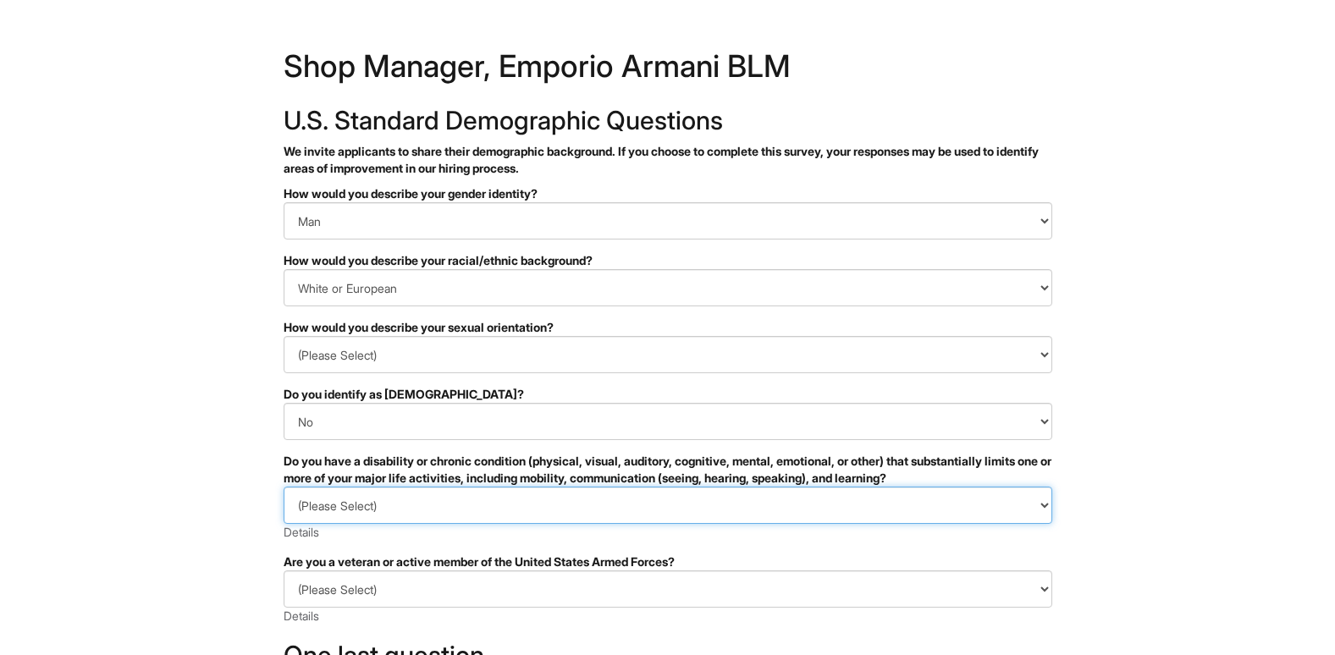
click at [380, 508] on select "(Please Select) YES, I HAVE A DISABILITY (or previously had a disability) NO, I…" at bounding box center [667, 505] width 768 height 37
select select "NO, I DON'T HAVE A DISABILITY"
click at [283, 487] on select "(Please Select) YES, I HAVE A DISABILITY (or previously had a disability) NO, I…" at bounding box center [667, 505] width 768 height 37
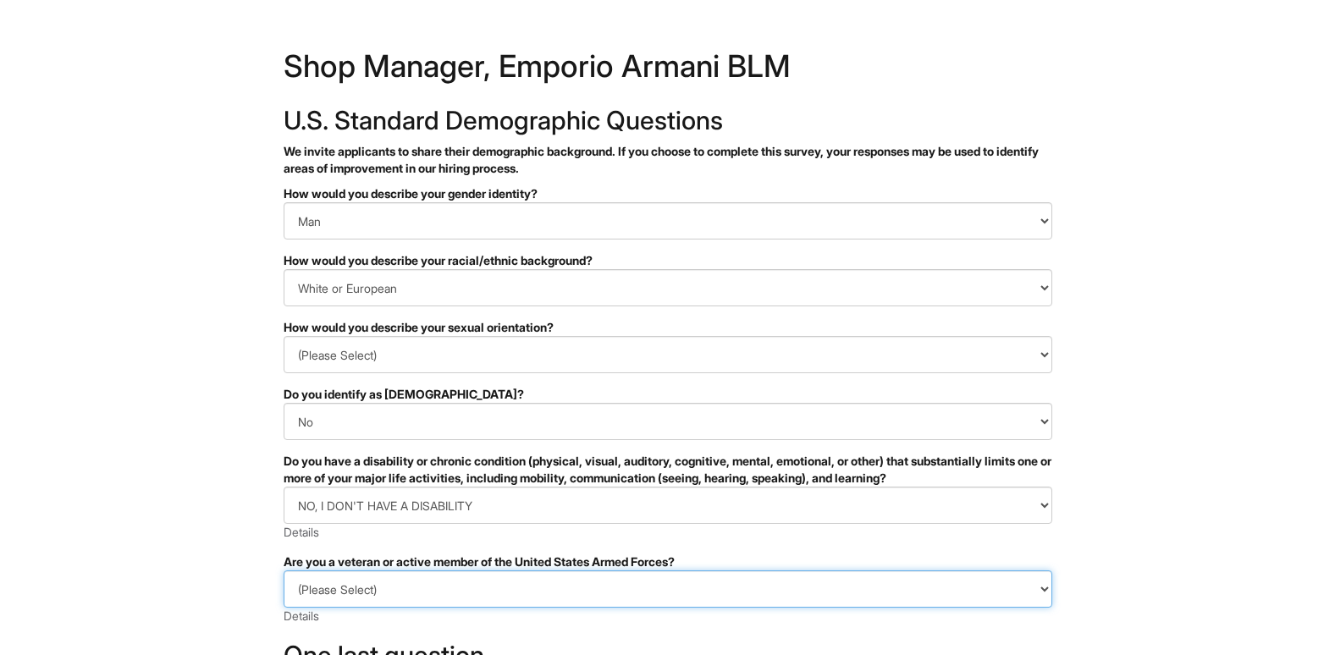
click at [380, 580] on select "(Please Select) I IDENTIFY AS ONE OR MORE OF THE CLASSIFICATIONS OF PROTECTED V…" at bounding box center [667, 588] width 768 height 37
select select "I AM NOT A PROTECTED VETERAN"
click at [283, 570] on select "(Please Select) I IDENTIFY AS ONE OR MORE OF THE CLASSIFICATIONS OF PROTECTED V…" at bounding box center [667, 588] width 768 height 37
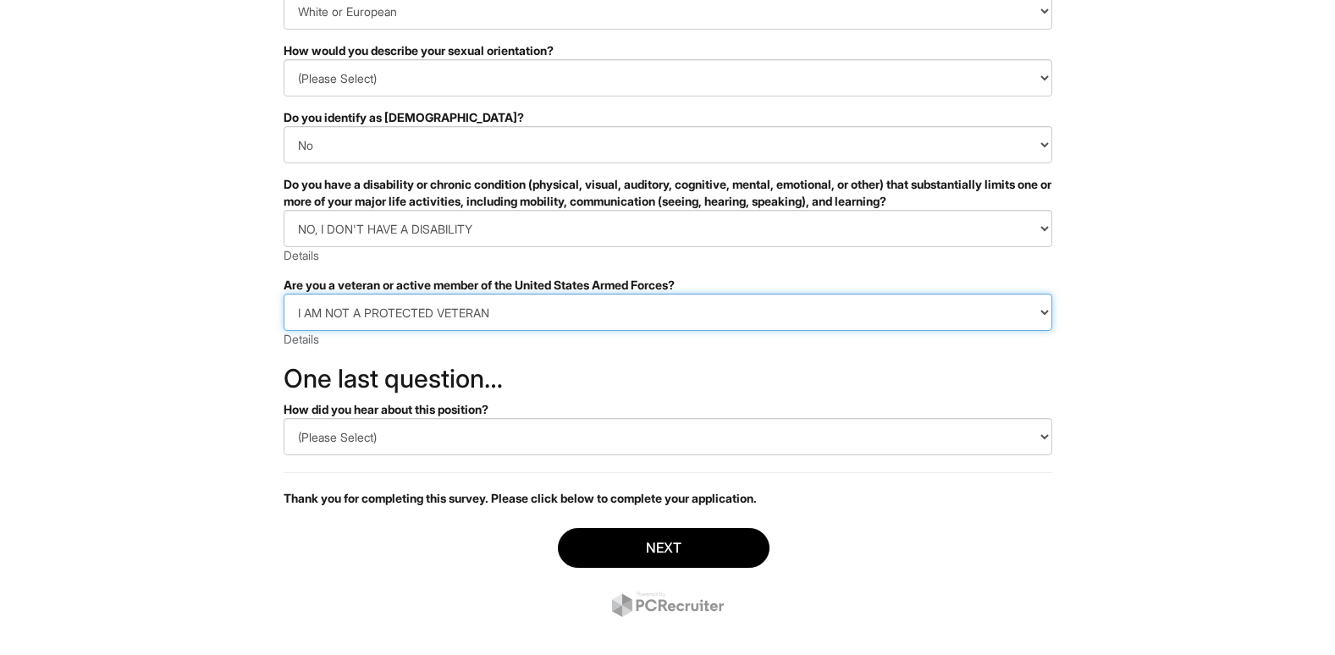
scroll to position [298, 0]
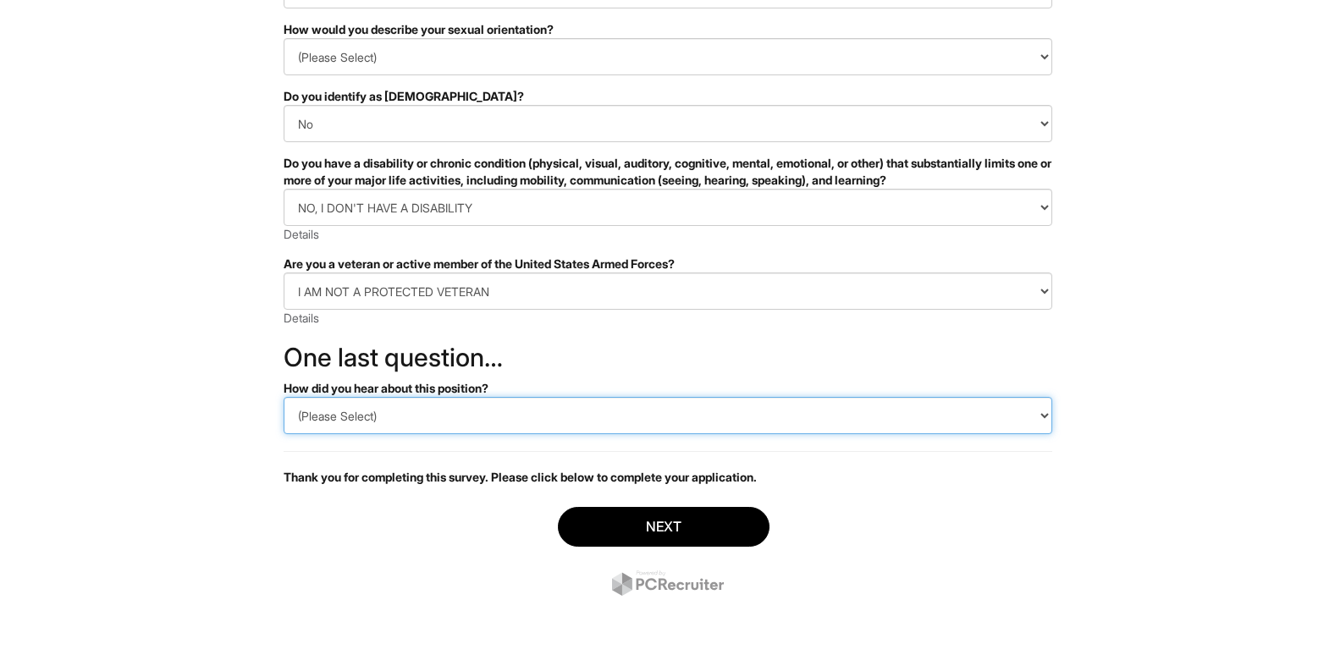
click at [487, 422] on select "(Please Select) CareerBuilder Indeed LinkedIn Monster Referral Other" at bounding box center [667, 415] width 768 height 37
select select "LinkedIn"
click at [283, 397] on select "(Please Select) CareerBuilder Indeed LinkedIn Monster Referral Other" at bounding box center [667, 415] width 768 height 37
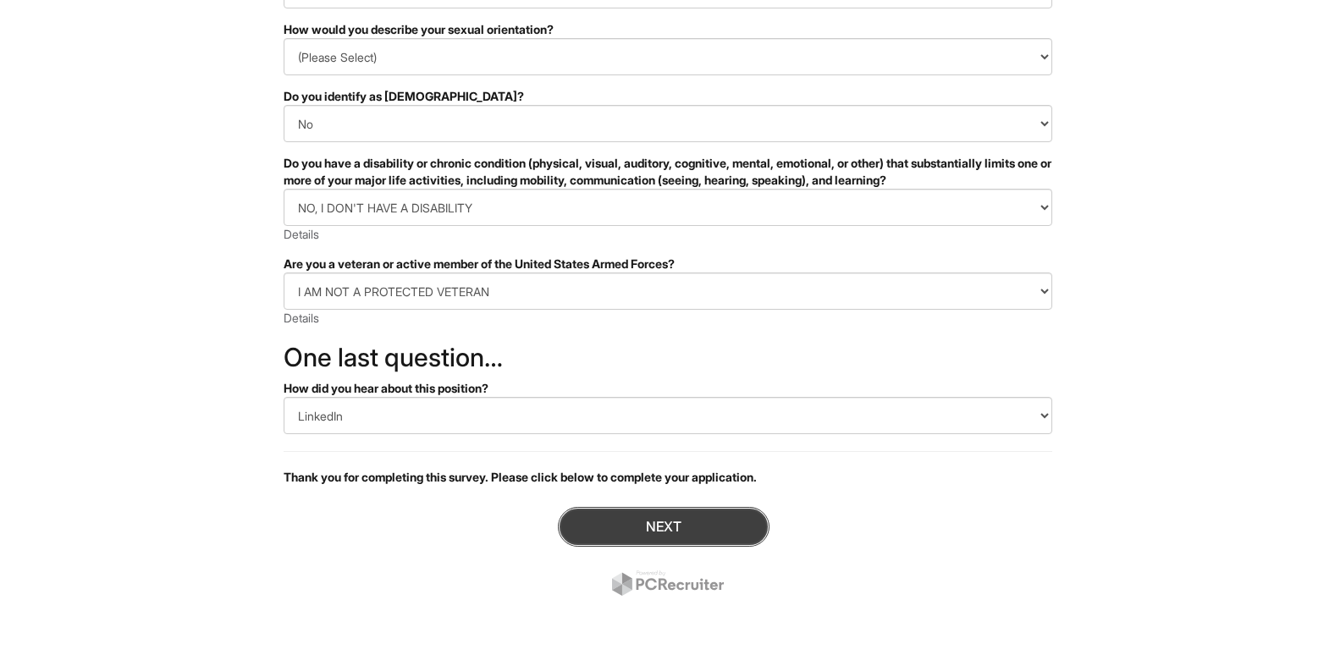
drag, startPoint x: 613, startPoint y: 531, endPoint x: 587, endPoint y: 532, distance: 25.4
click at [587, 532] on button "Next" at bounding box center [664, 527] width 212 height 40
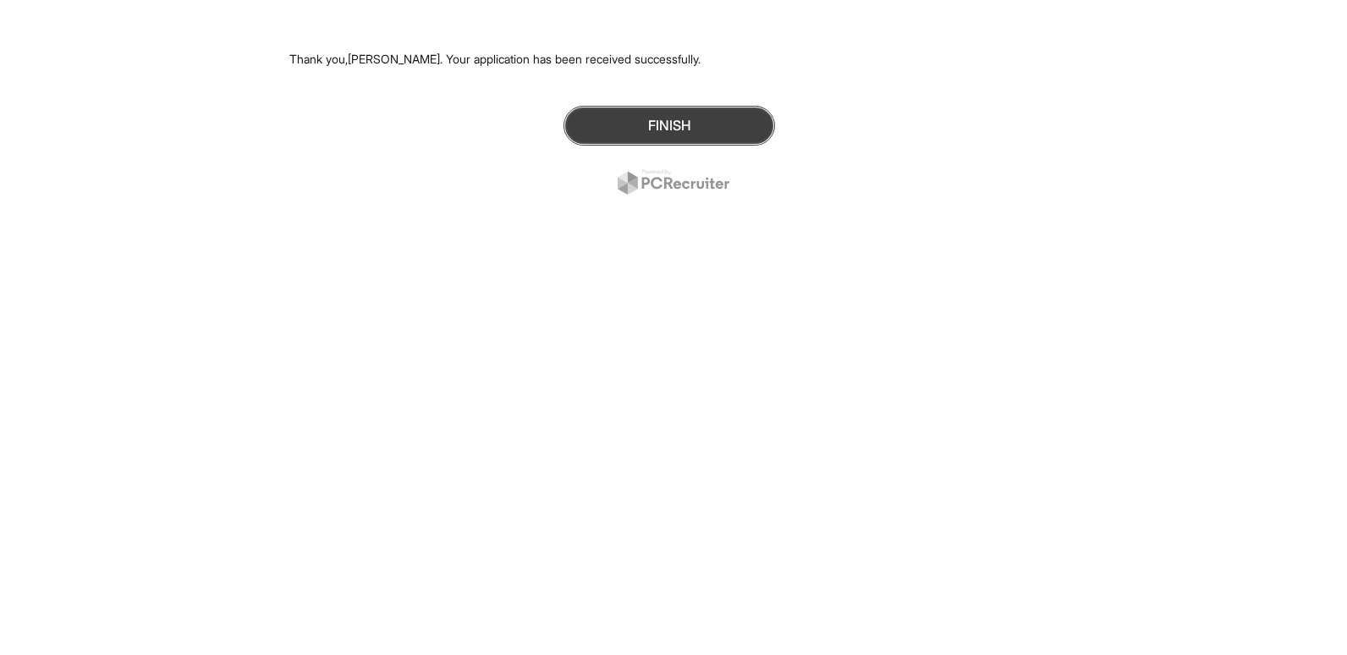
click at [694, 111] on button "Finish" at bounding box center [670, 126] width 212 height 40
